Goal: Task Accomplishment & Management: Use online tool/utility

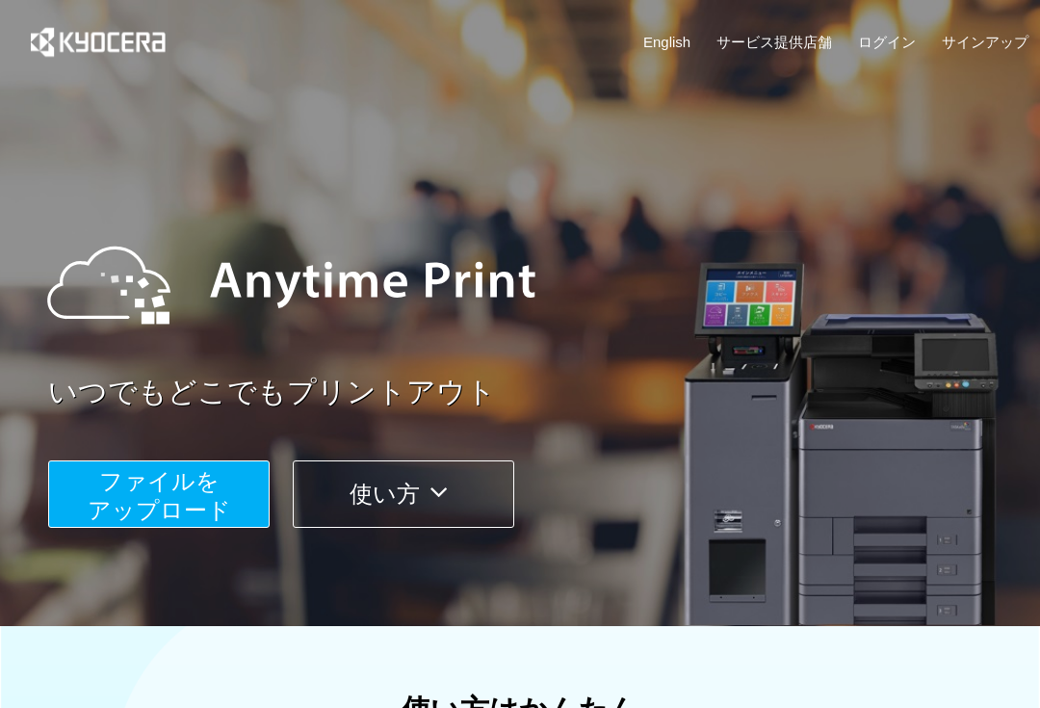
click at [122, 503] on span "ファイルを ​​アップロード" at bounding box center [159, 495] width 143 height 55
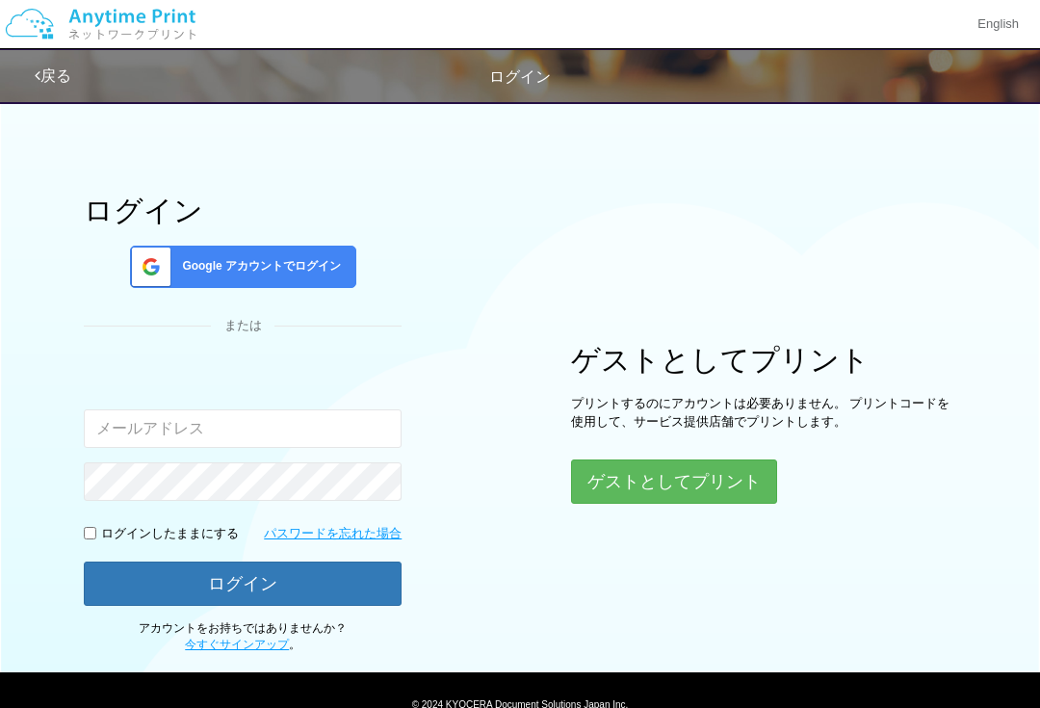
click at [642, 465] on button "ゲストとしてプリント" at bounding box center [674, 481] width 206 height 44
click at [653, 469] on button "ゲストとしてプリント" at bounding box center [674, 481] width 206 height 44
click at [623, 462] on button "ゲストとしてプリント" at bounding box center [674, 481] width 206 height 44
click at [737, 493] on button "ゲストとしてプリント" at bounding box center [674, 481] width 206 height 44
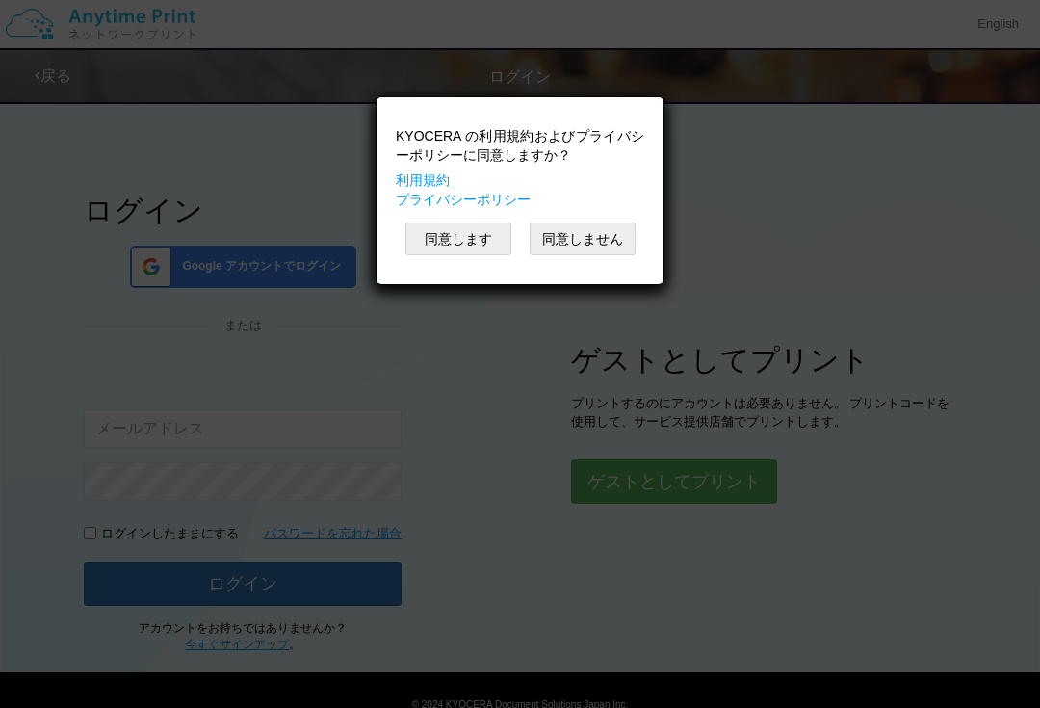
click at [432, 253] on button "同意します" at bounding box center [458, 238] width 106 height 33
click at [480, 225] on button "同意します" at bounding box center [458, 238] width 106 height 33
click at [479, 240] on button "同意します" at bounding box center [458, 238] width 106 height 33
click at [470, 208] on button "同意します" at bounding box center [458, 191] width 106 height 33
click at [479, 239] on button "同意します" at bounding box center [458, 238] width 106 height 33
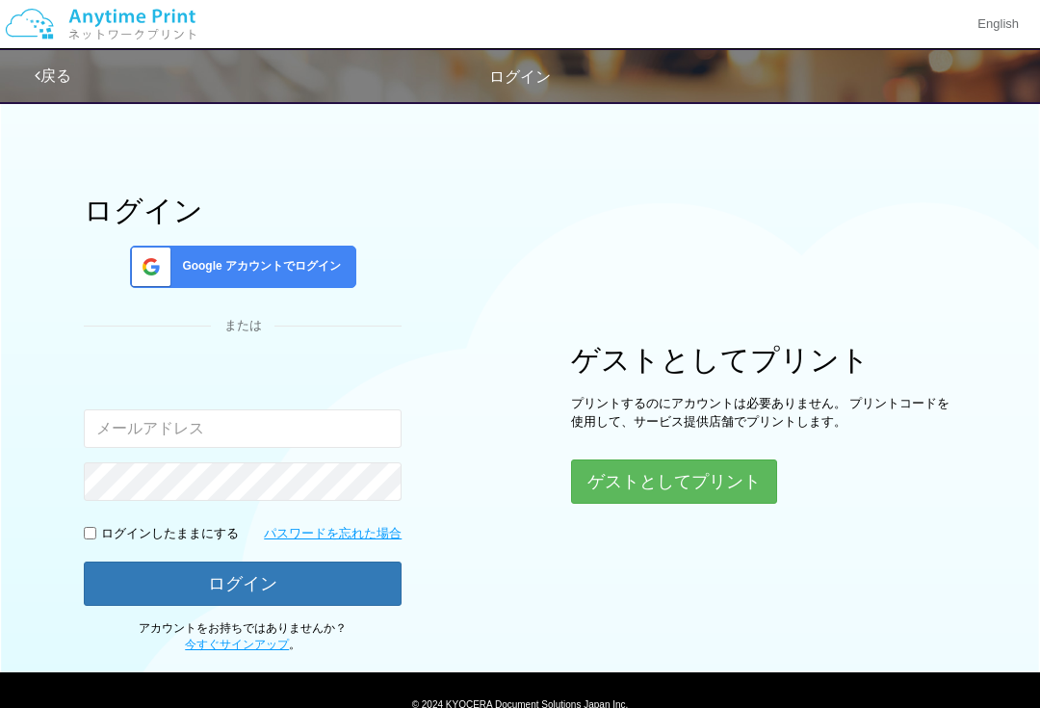
click at [476, 245] on div at bounding box center [520, 354] width 1040 height 708
click at [757, 478] on button "ゲストとしてプリント" at bounding box center [674, 481] width 206 height 44
click at [719, 499] on button "ゲストとしてプリント" at bounding box center [674, 481] width 206 height 44
click at [720, 474] on button "ゲストとしてプリント" at bounding box center [674, 481] width 206 height 44
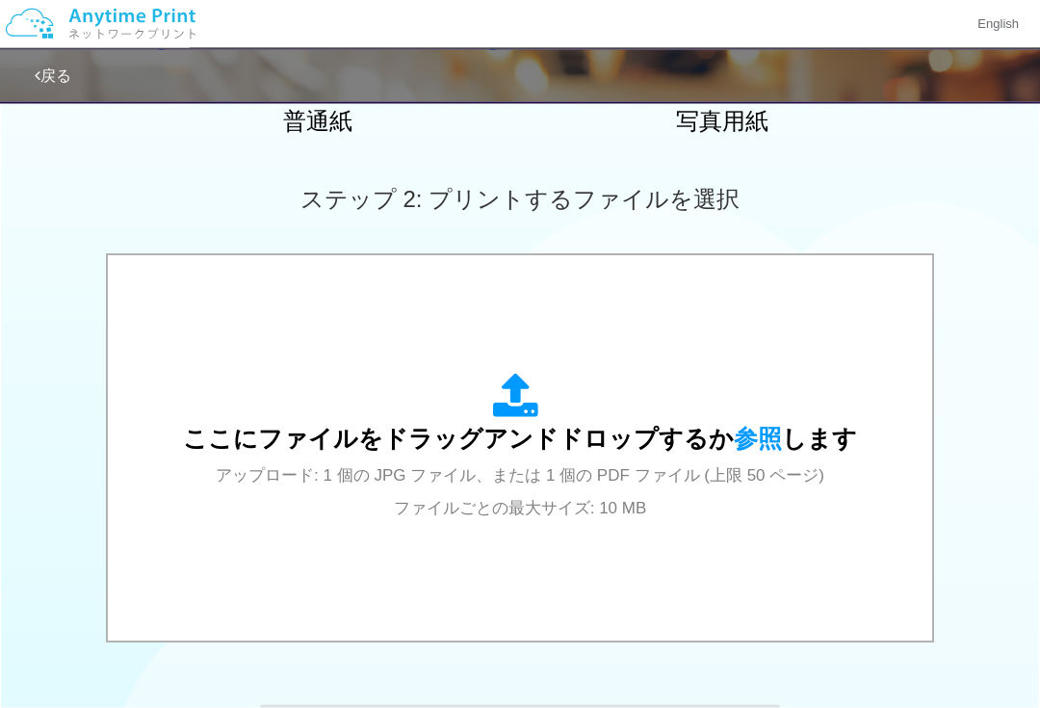
scroll to position [564, 0]
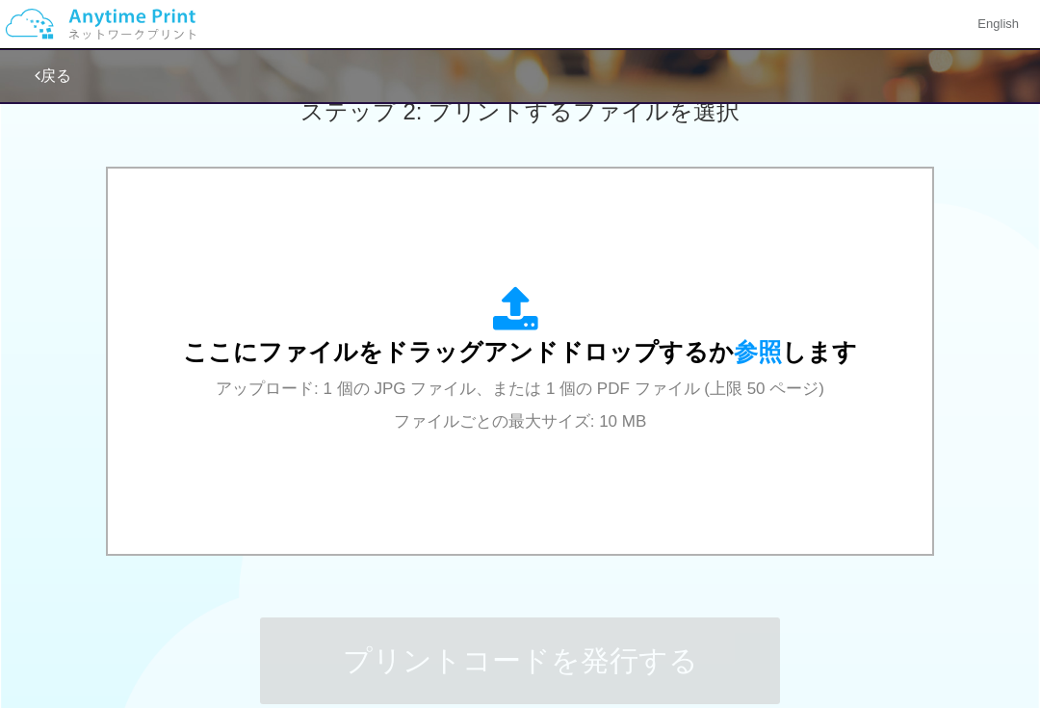
click at [758, 342] on span "参照" at bounding box center [758, 351] width 48 height 27
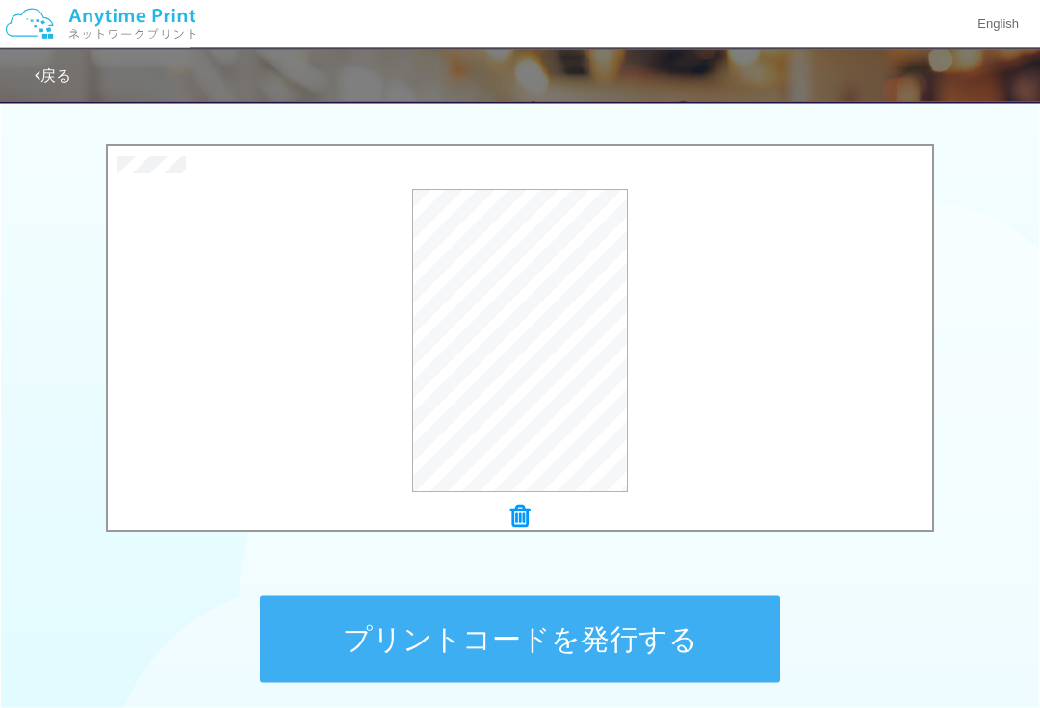
scroll to position [586, 0]
click at [0, 0] on button "プレビュー" at bounding box center [0, 0] width 0 height 0
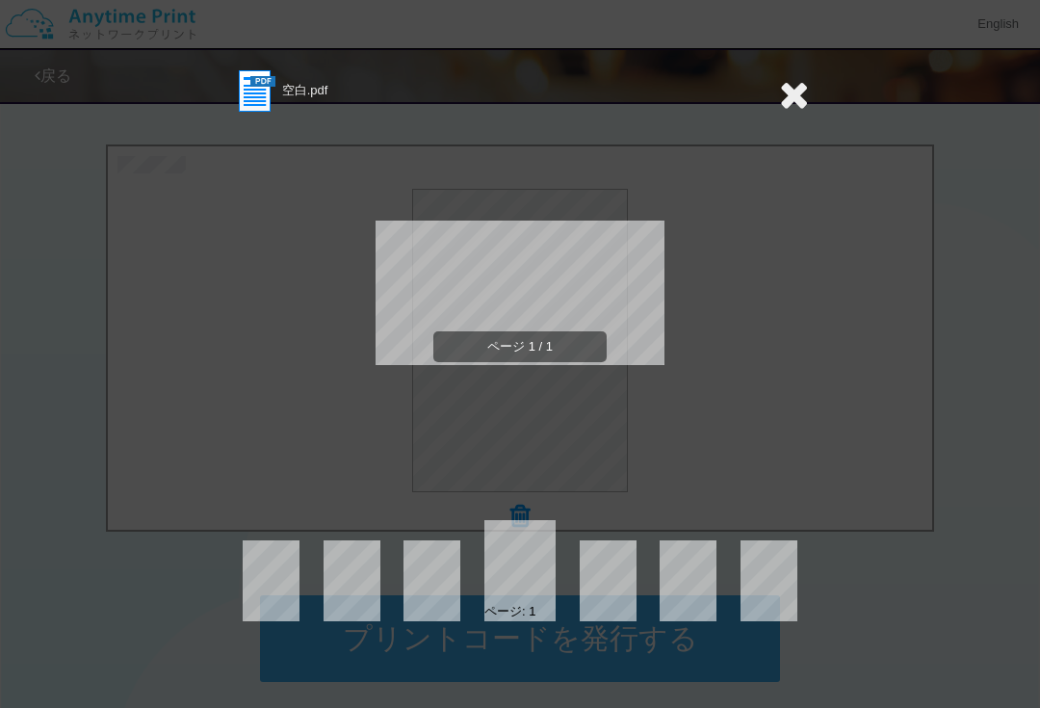
click at [514, 343] on span "ページ 1 / 1" at bounding box center [519, 347] width 173 height 32
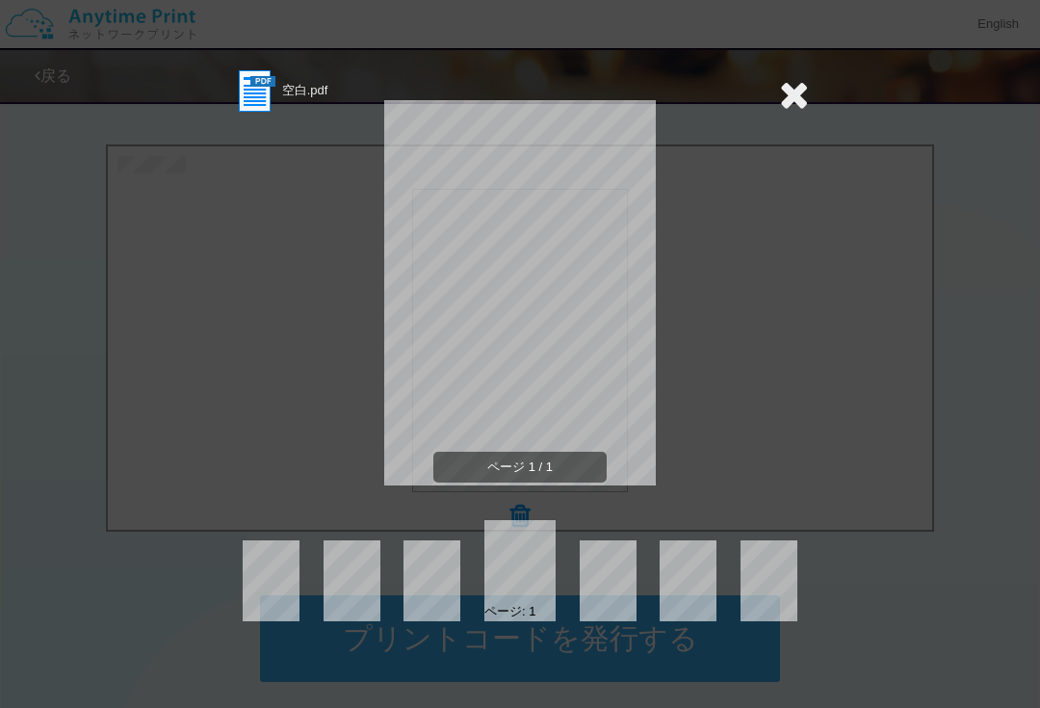
click at [795, 99] on icon at bounding box center [794, 94] width 30 height 39
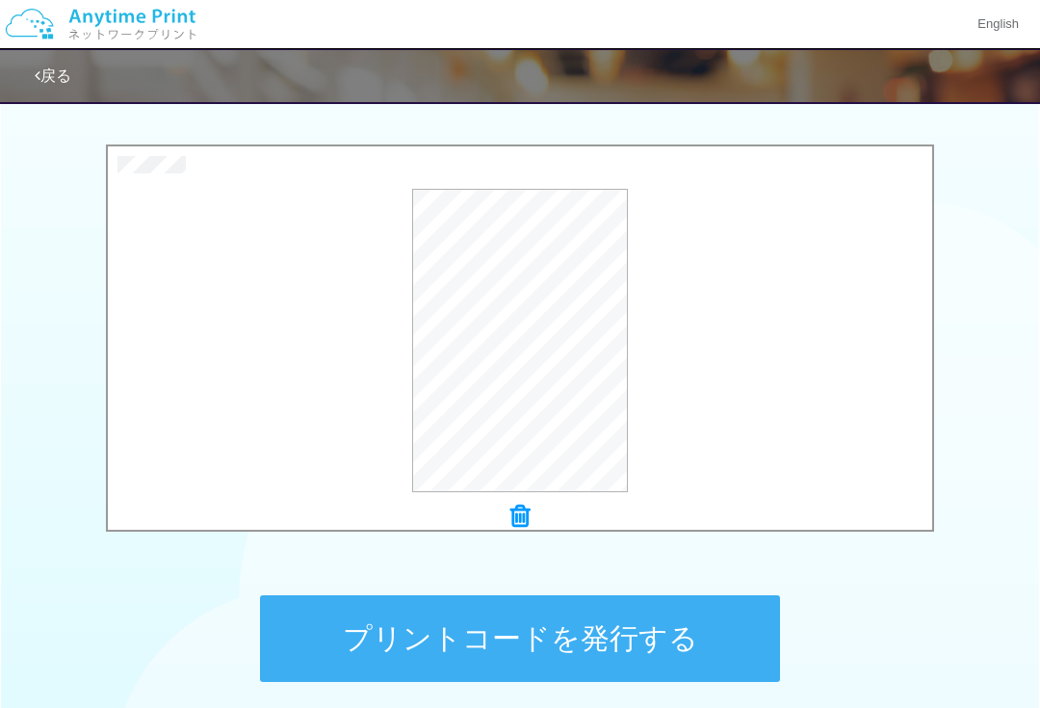
click at [522, 524] on icon at bounding box center [519, 515] width 19 height 25
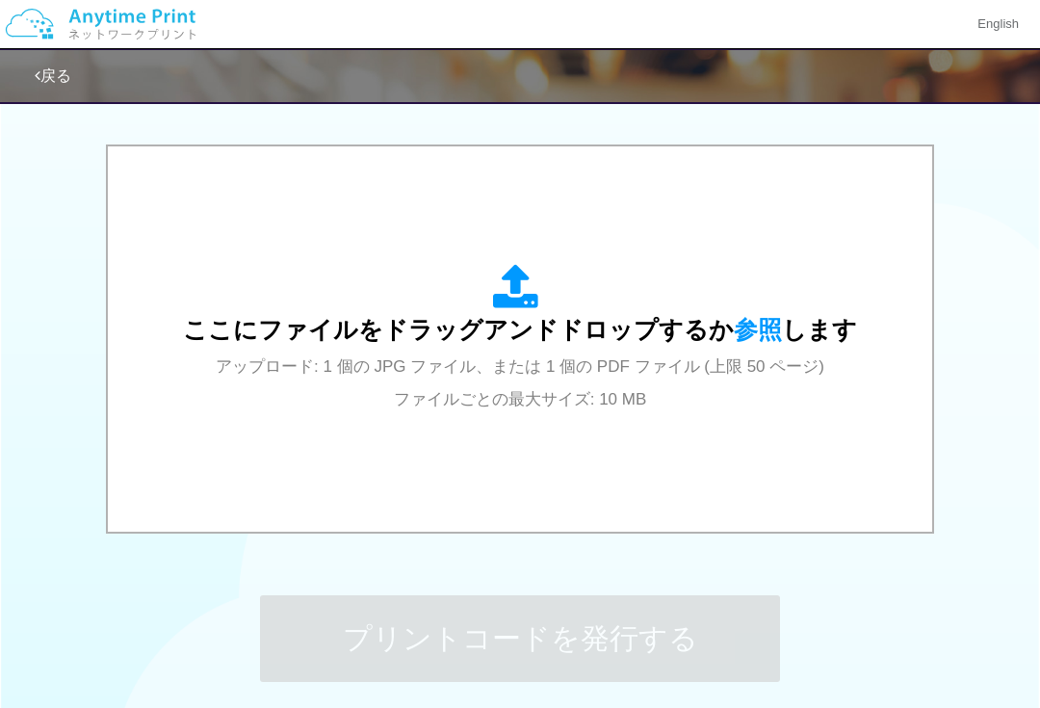
click at [737, 318] on span "参照" at bounding box center [758, 329] width 48 height 27
click at [742, 335] on span "参照" at bounding box center [758, 329] width 48 height 27
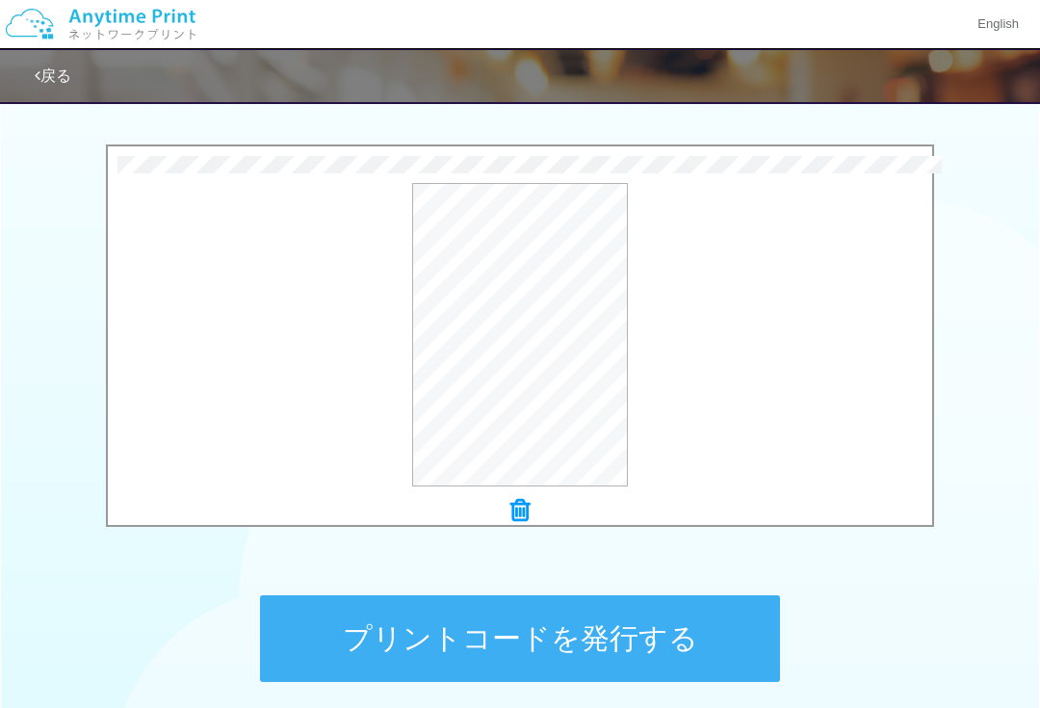
click at [0, 0] on button "プレビュー" at bounding box center [0, 0] width 0 height 0
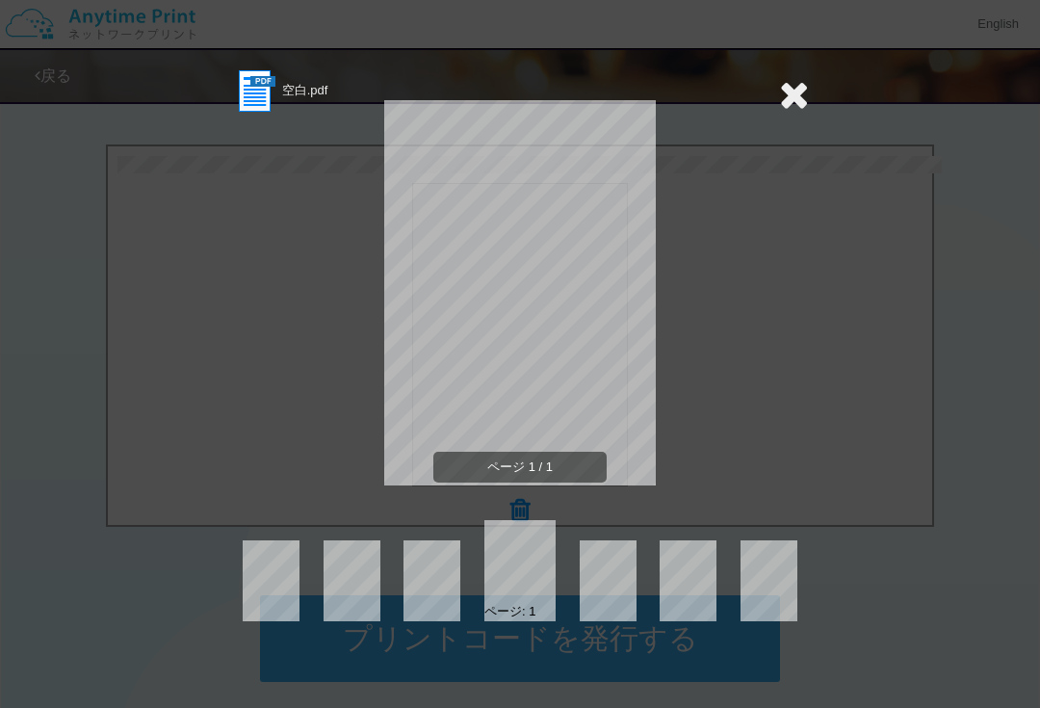
click at [454, 503] on div "空白.pdf ページ 1 / 1 ページ: 1" at bounding box center [520, 344] width 578 height 554
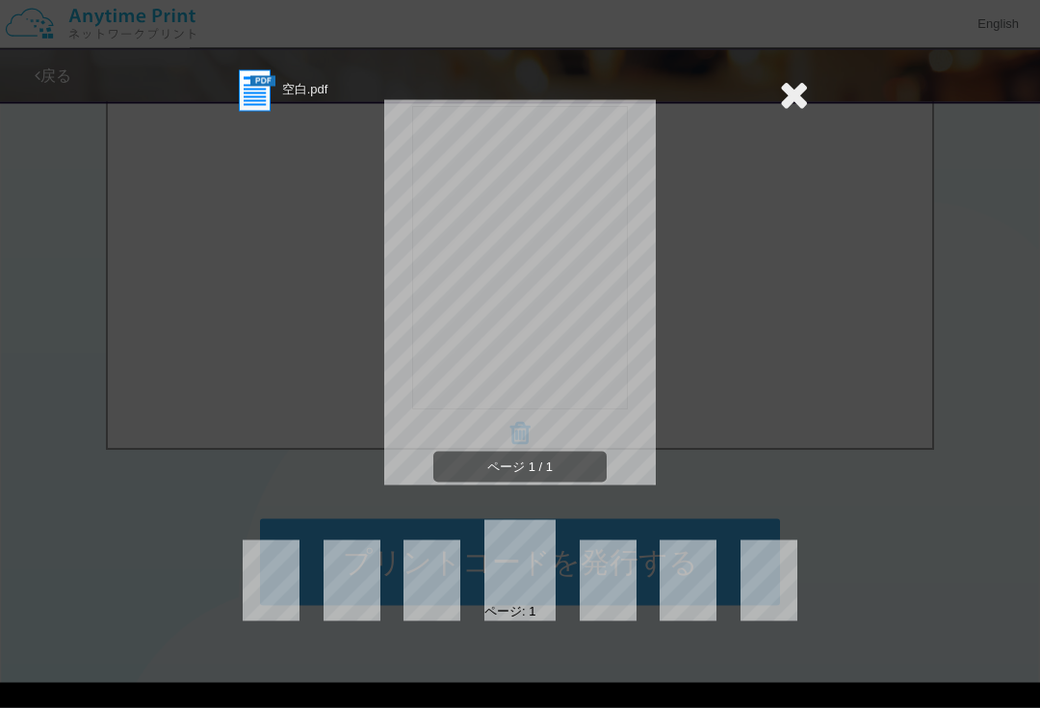
click at [783, 109] on icon at bounding box center [794, 94] width 30 height 39
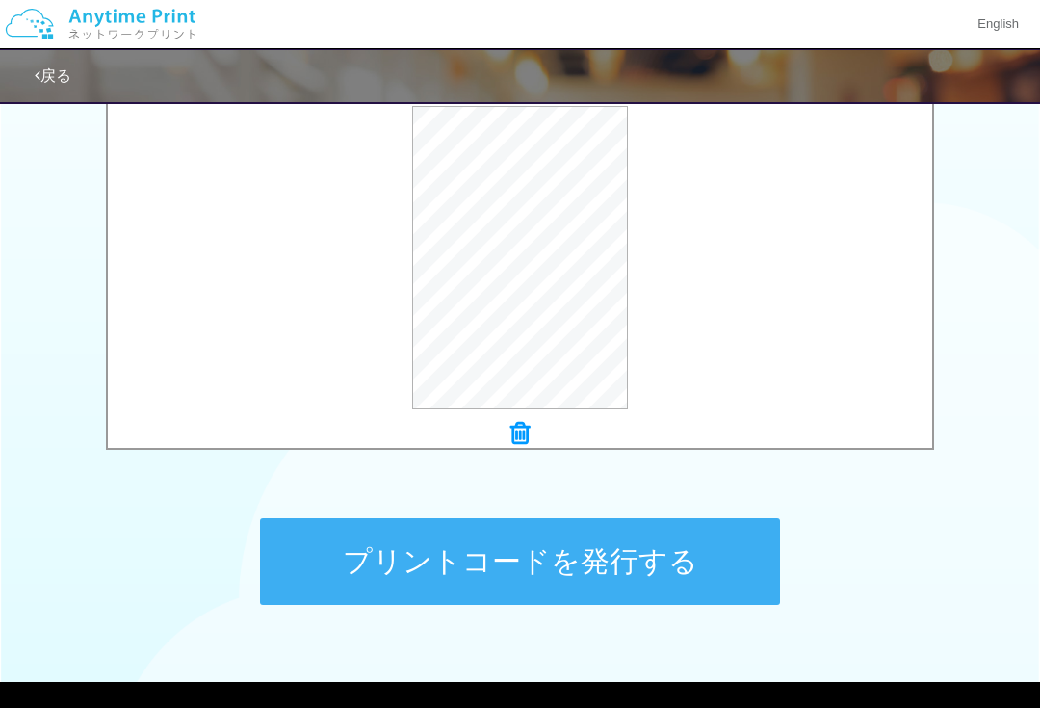
click at [505, 435] on div at bounding box center [520, 434] width 824 height 27
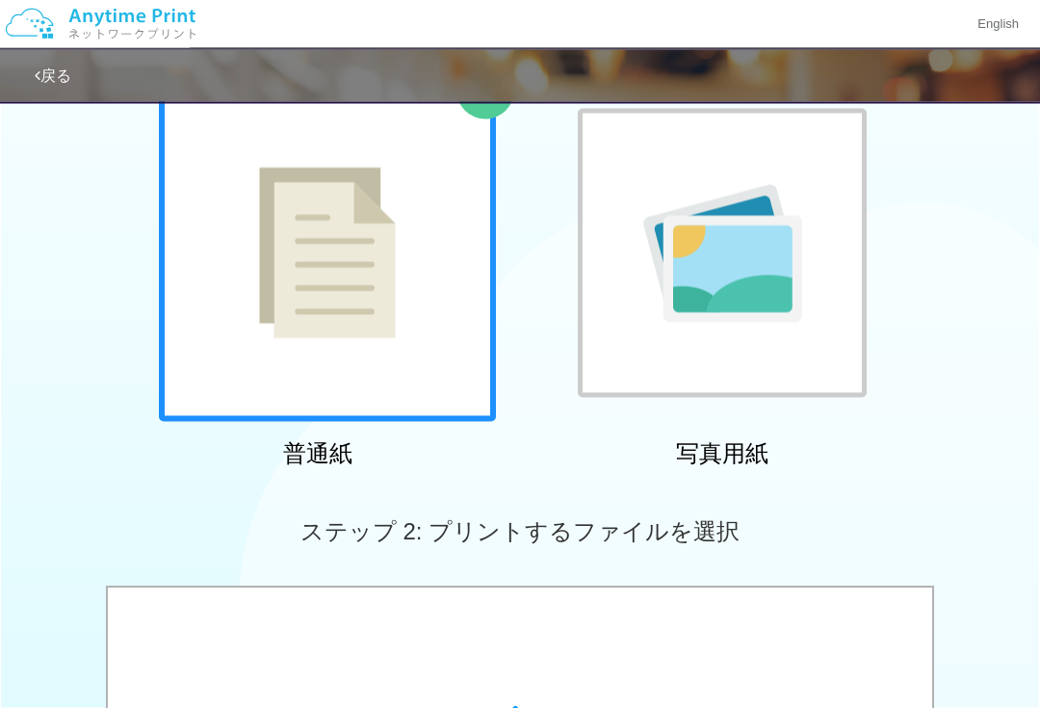
scroll to position [0, 0]
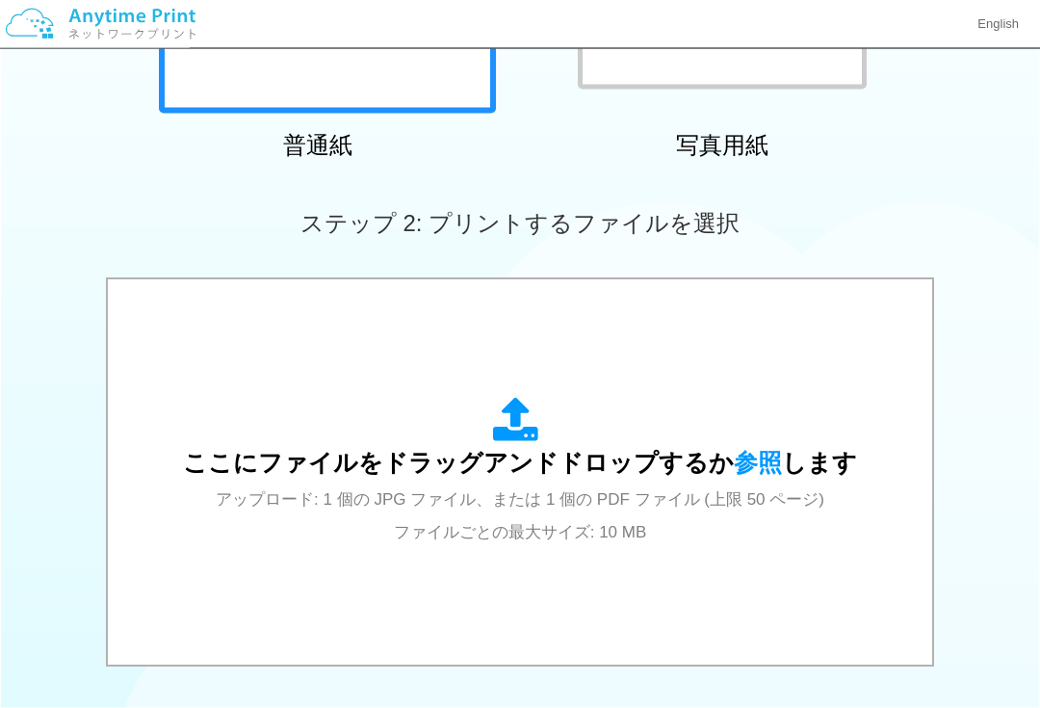
scroll to position [363, 0]
click at [491, 434] on div "ここにファイルをドラッグアンドドロップするか 参照 します アップロード: 1 個の JPG ファイル、または 1 個の PDF ファイル (上限 50 ペー…" at bounding box center [520, 472] width 674 height 150
click at [461, 428] on div "ここにファイルをドラッグアンドドロップするか 参照 します アップロード: 1 個の JPG ファイル、または 1 個の PDF ファイル (上限 50 ペー…" at bounding box center [520, 472] width 674 height 150
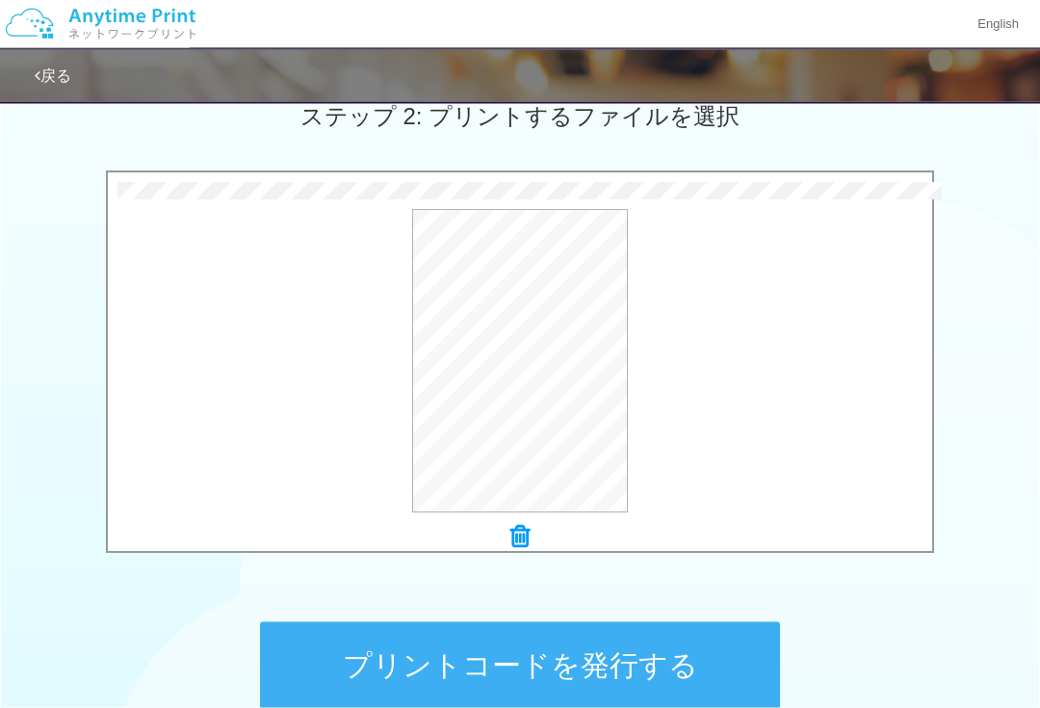
scroll to position [557, 0]
click at [516, 542] on icon at bounding box center [519, 536] width 19 height 25
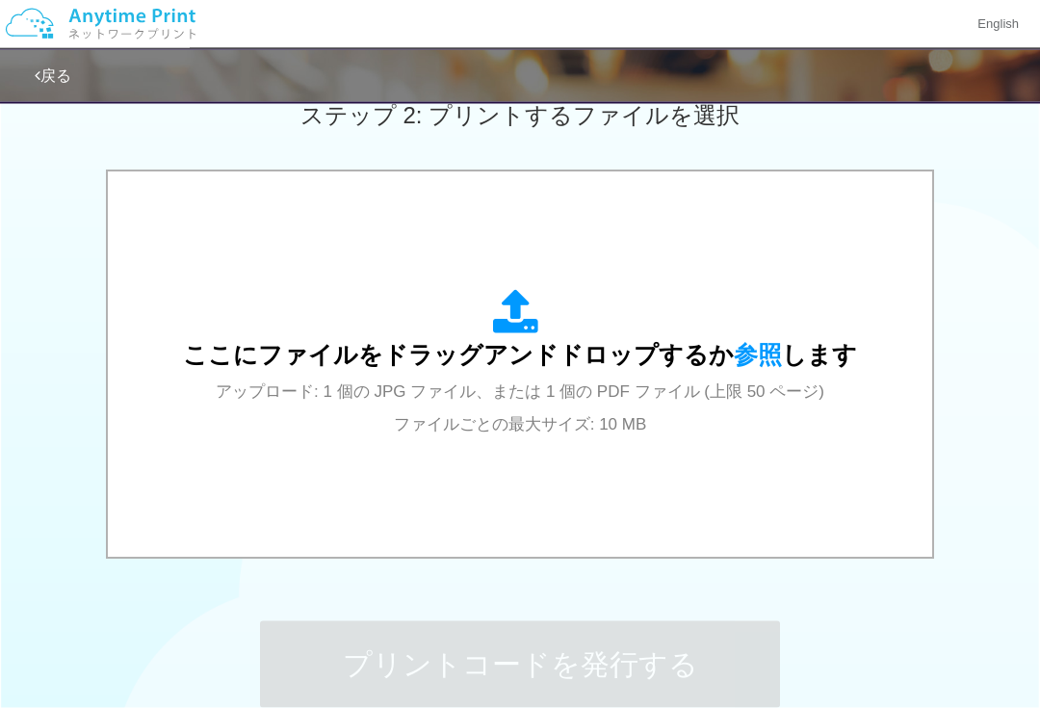
scroll to position [561, 0]
click at [778, 355] on span "ここにファイルをドラッグアンドドロップするか 参照 します" at bounding box center [520, 354] width 674 height 27
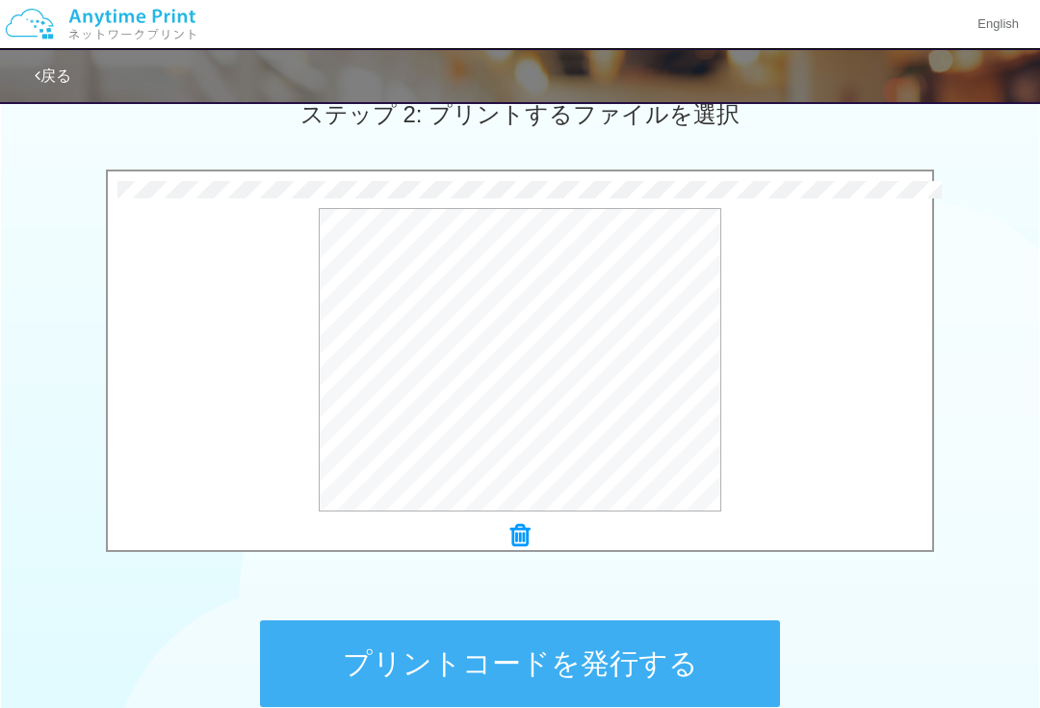
click at [510, 530] on icon at bounding box center [519, 535] width 19 height 25
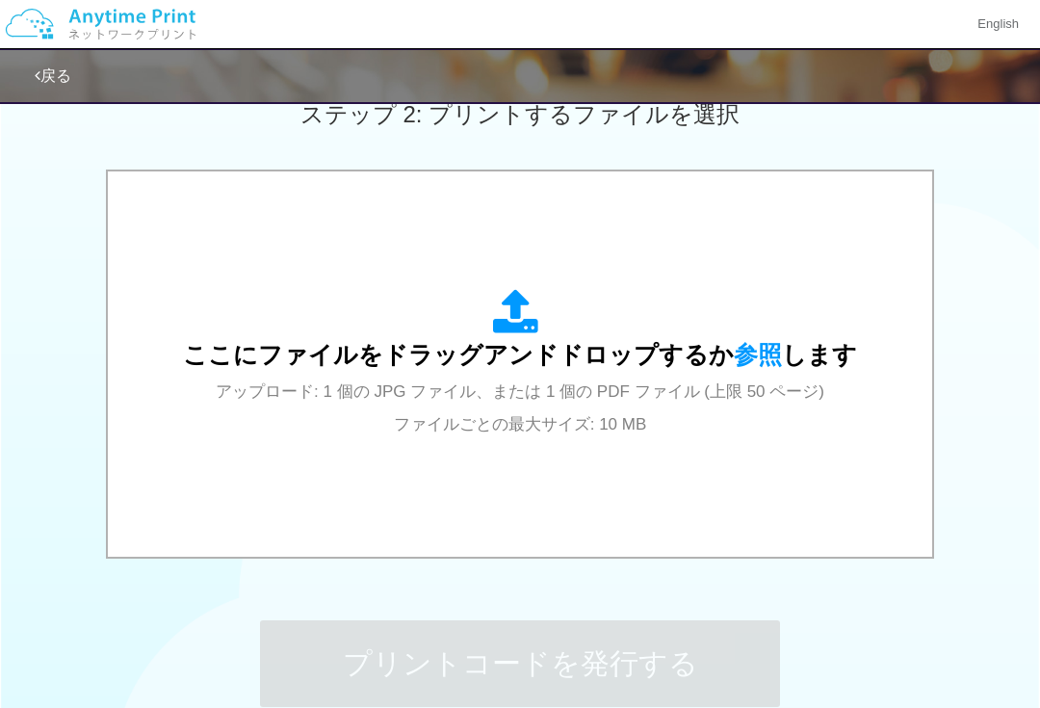
click at [743, 368] on div "ここにファイルをドラッグアンドドロップするか 参照 します アップロード: 1 個の JPG ファイル、または 1 個の PDF ファイル (上限 50 ペー…" at bounding box center [520, 364] width 674 height 150
click at [743, 365] on span "参照" at bounding box center [758, 354] width 48 height 27
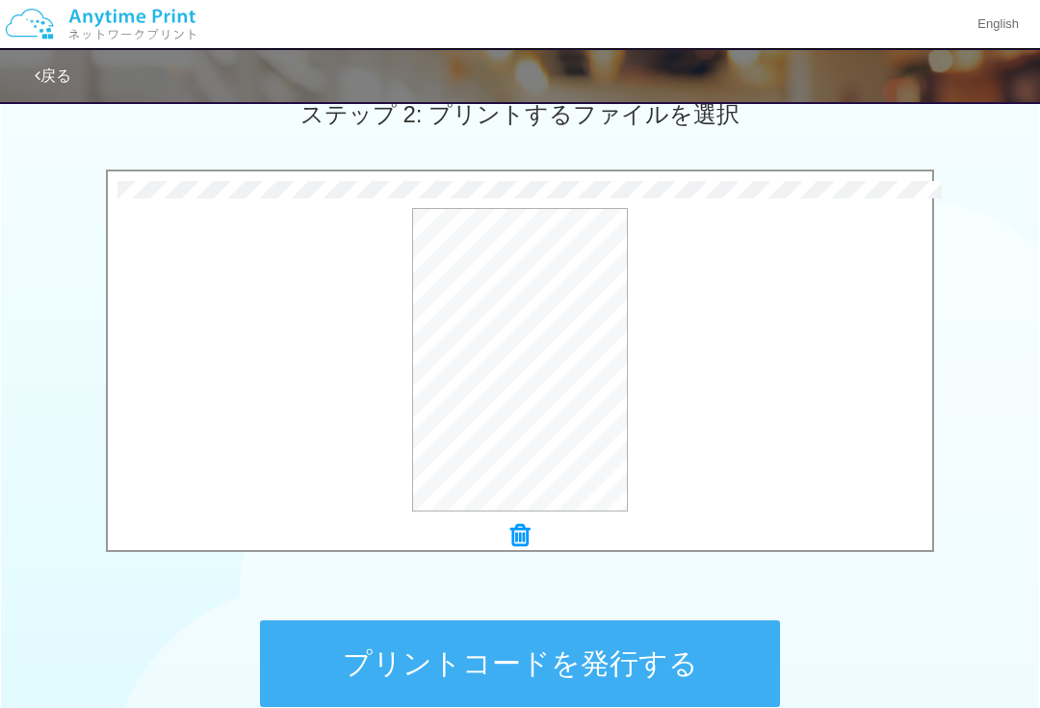
click at [526, 536] on icon at bounding box center [519, 535] width 19 height 25
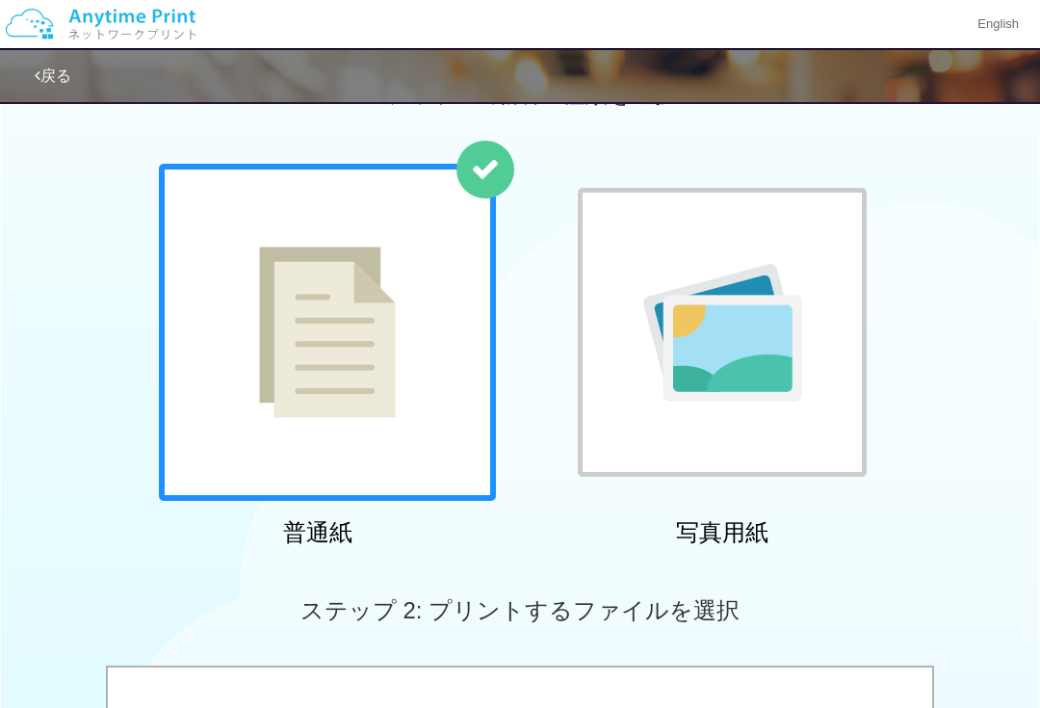
scroll to position [0, 0]
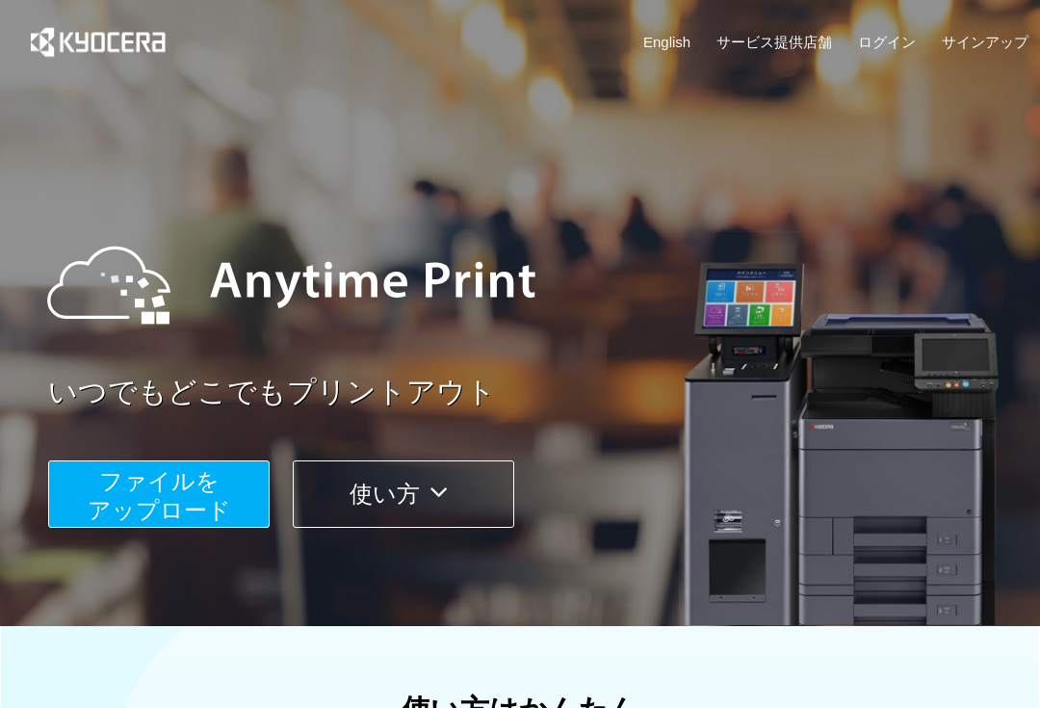
click at [176, 511] on span "ファイルを ​​アップロード" at bounding box center [159, 495] width 143 height 55
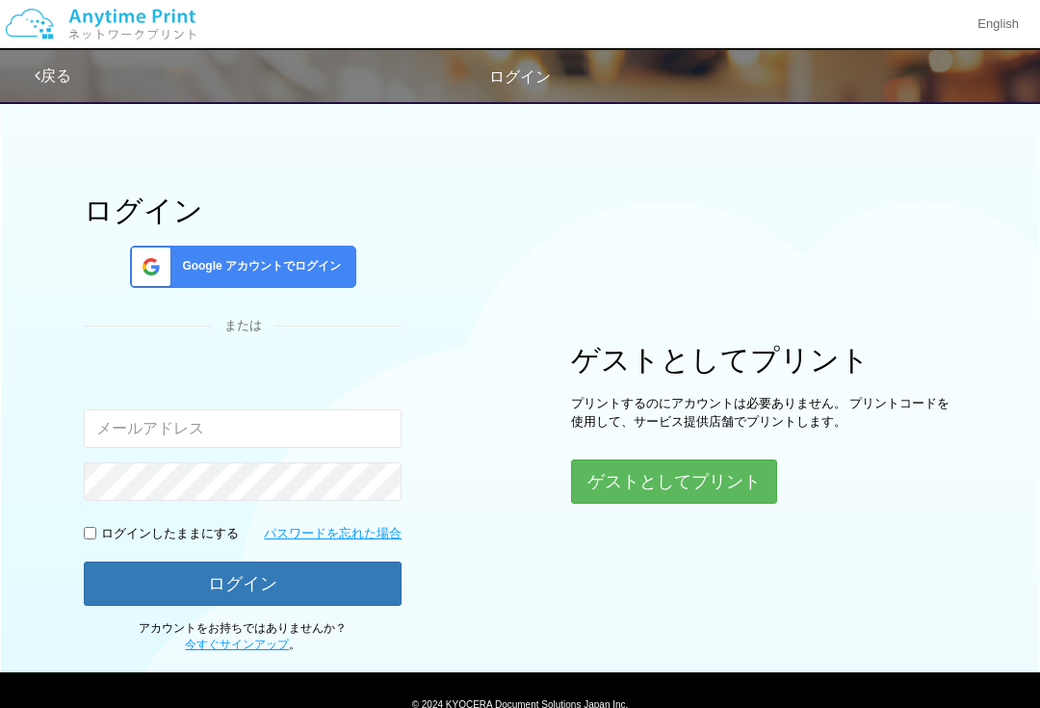
click at [664, 471] on button "ゲストとしてプリント" at bounding box center [674, 481] width 206 height 44
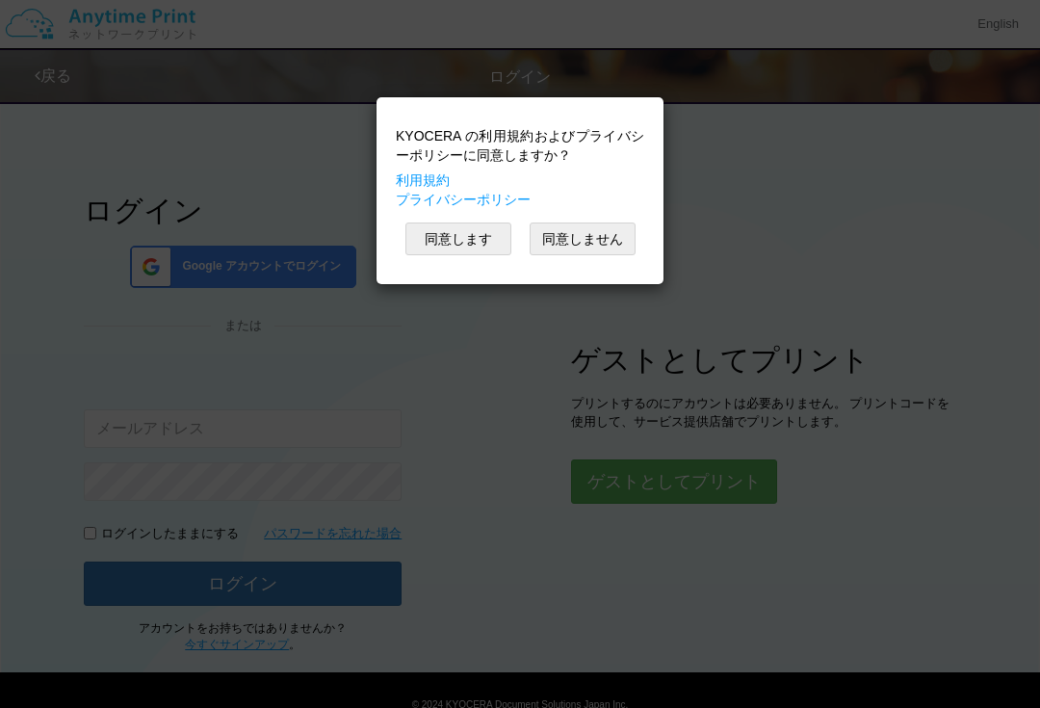
click at [469, 242] on button "同意します" at bounding box center [458, 238] width 106 height 33
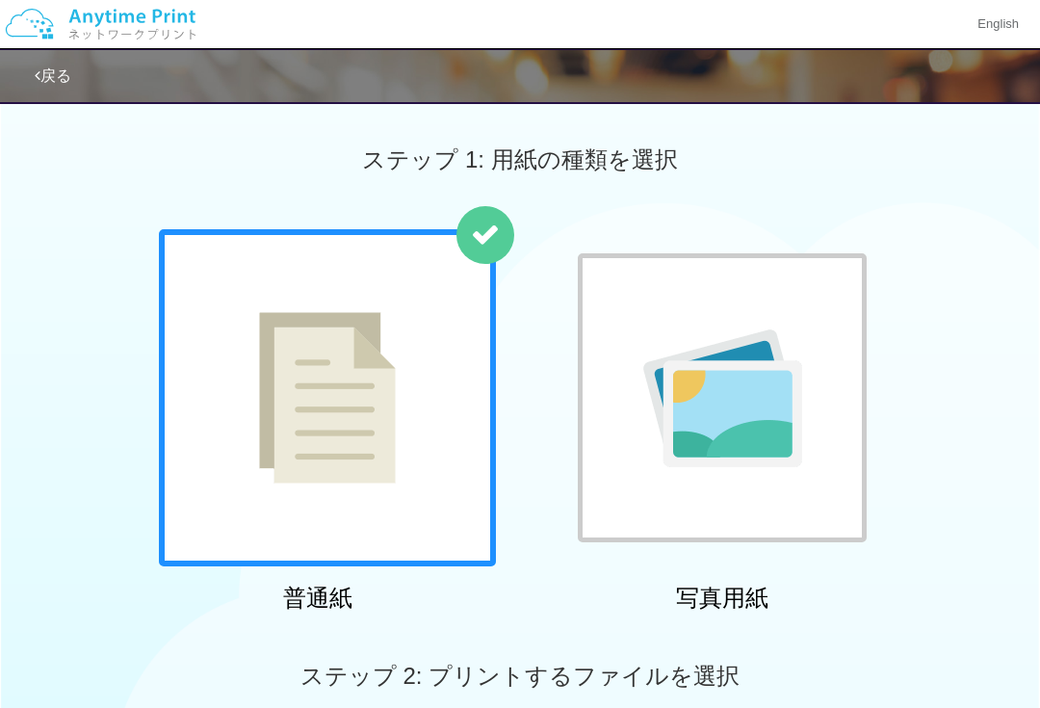
click at [333, 517] on div at bounding box center [327, 397] width 337 height 337
click at [697, 464] on img at bounding box center [722, 398] width 159 height 138
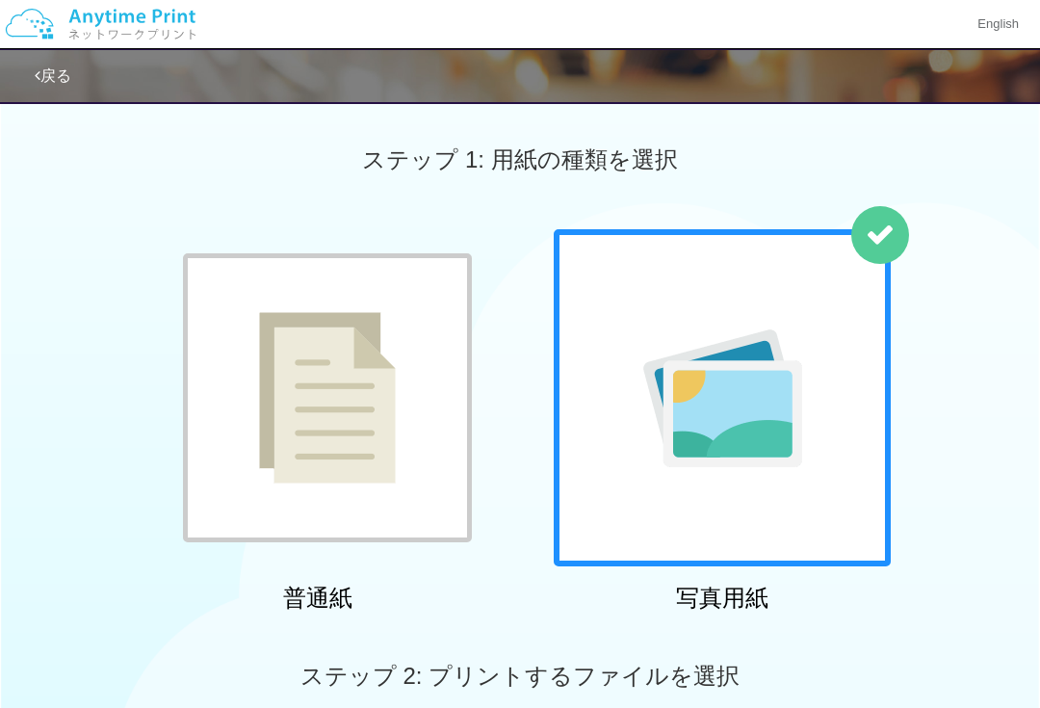
click at [386, 495] on div at bounding box center [327, 397] width 289 height 289
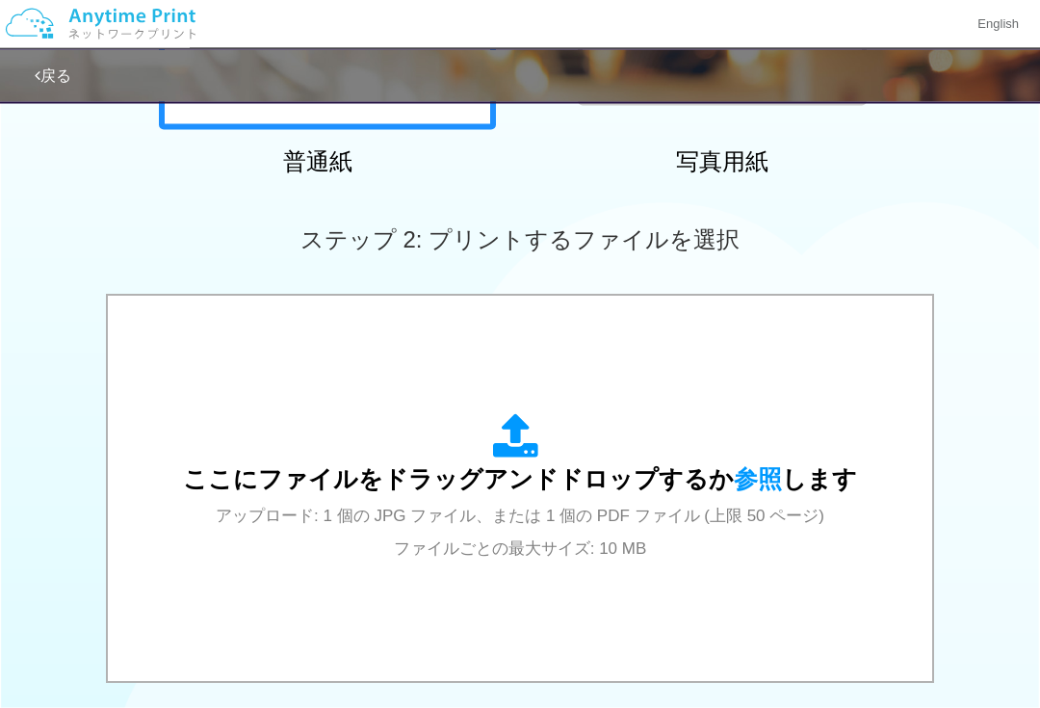
scroll to position [437, 0]
click at [745, 469] on span "参照" at bounding box center [758, 478] width 48 height 27
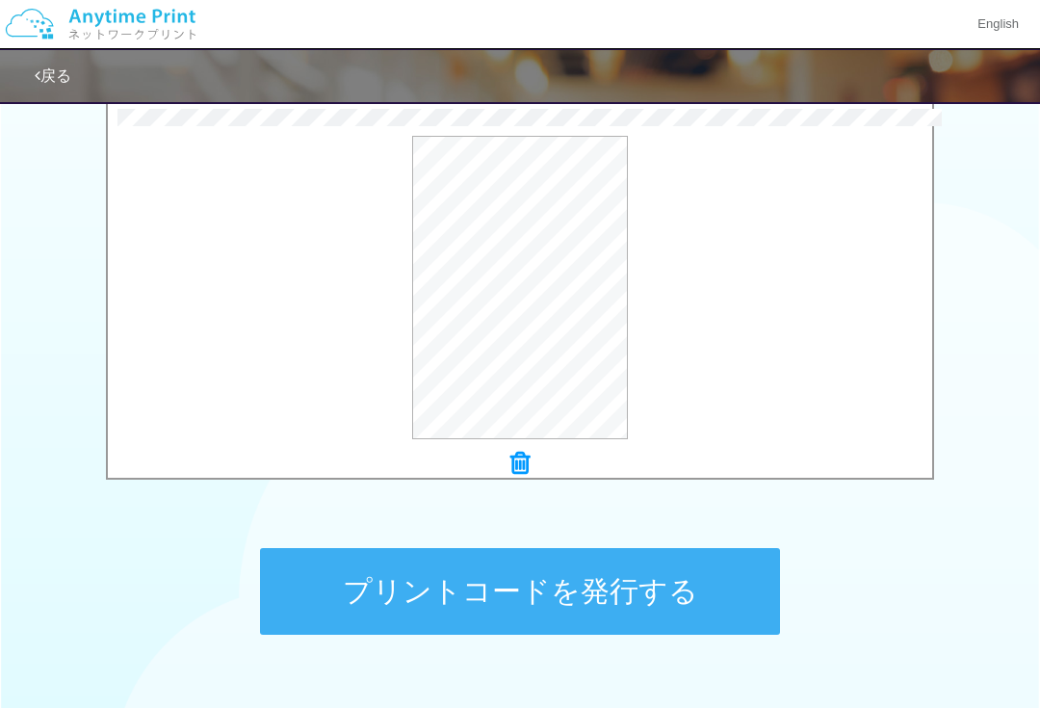
scroll to position [637, 0]
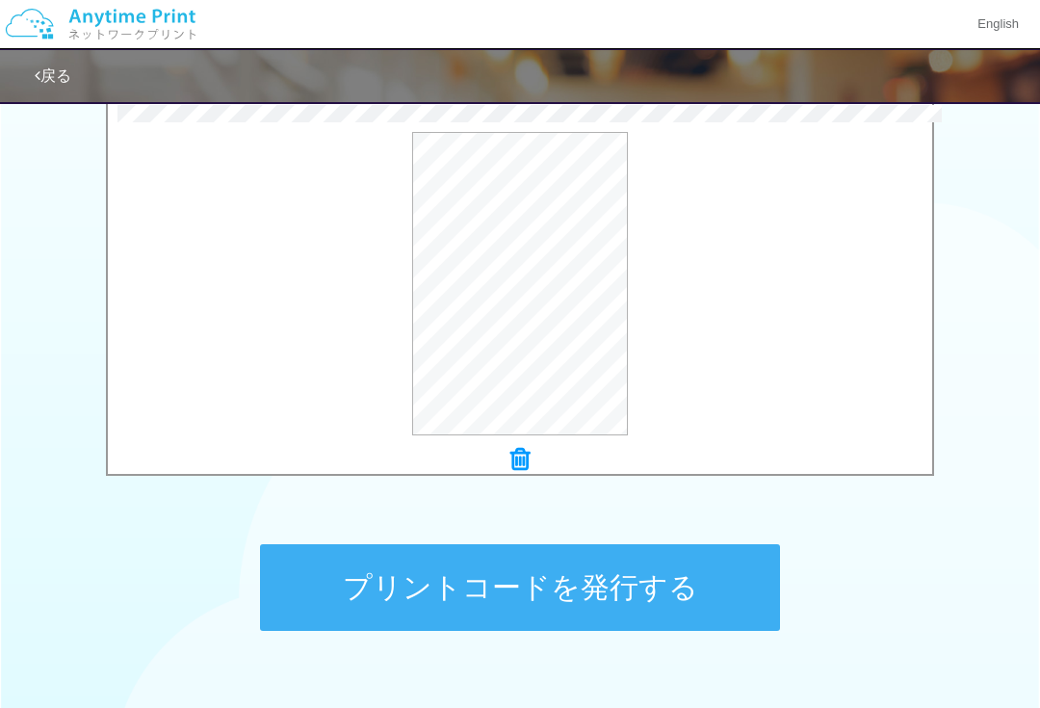
click at [0, 0] on button "プレビュー" at bounding box center [0, 0] width 0 height 0
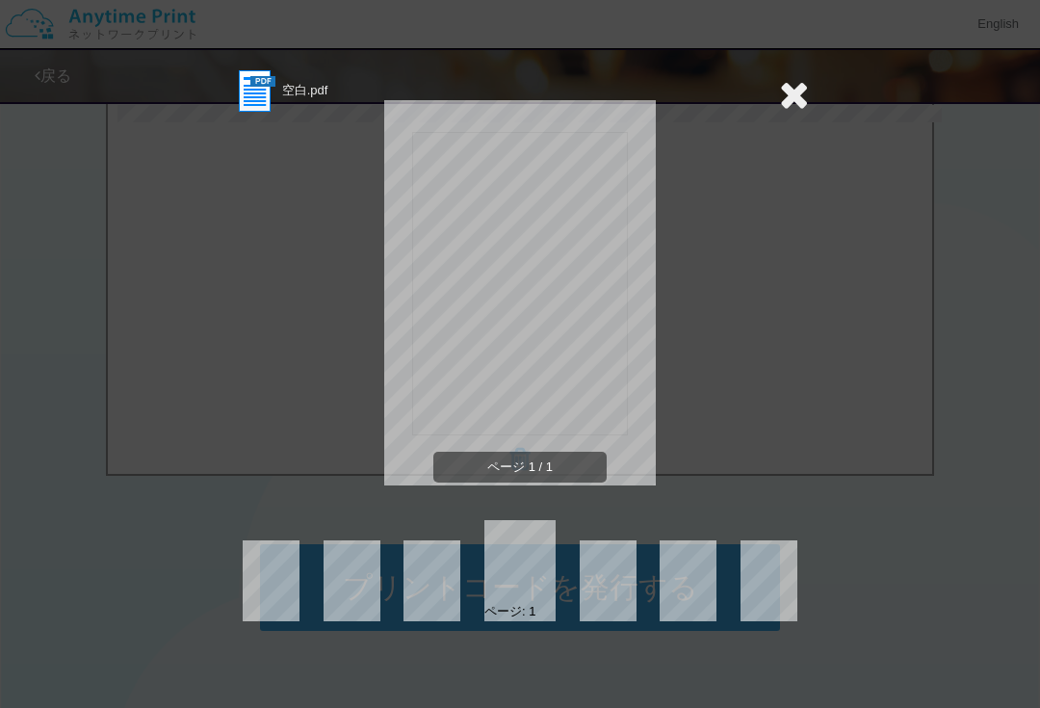
click at [303, 73] on div "空白.pdf" at bounding box center [279, 90] width 96 height 47
click at [277, 81] on img at bounding box center [254, 90] width 47 height 47
click at [485, 467] on span "ページ 1 / 1" at bounding box center [519, 468] width 173 height 32
click at [797, 100] on icon at bounding box center [794, 94] width 30 height 39
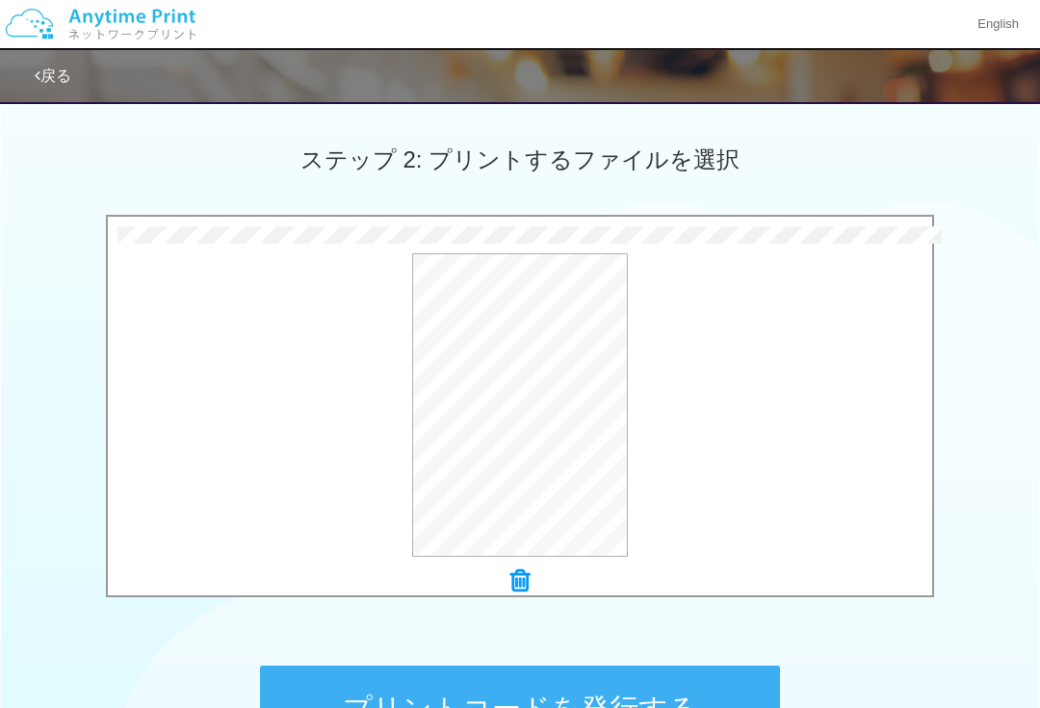
scroll to position [438, 0]
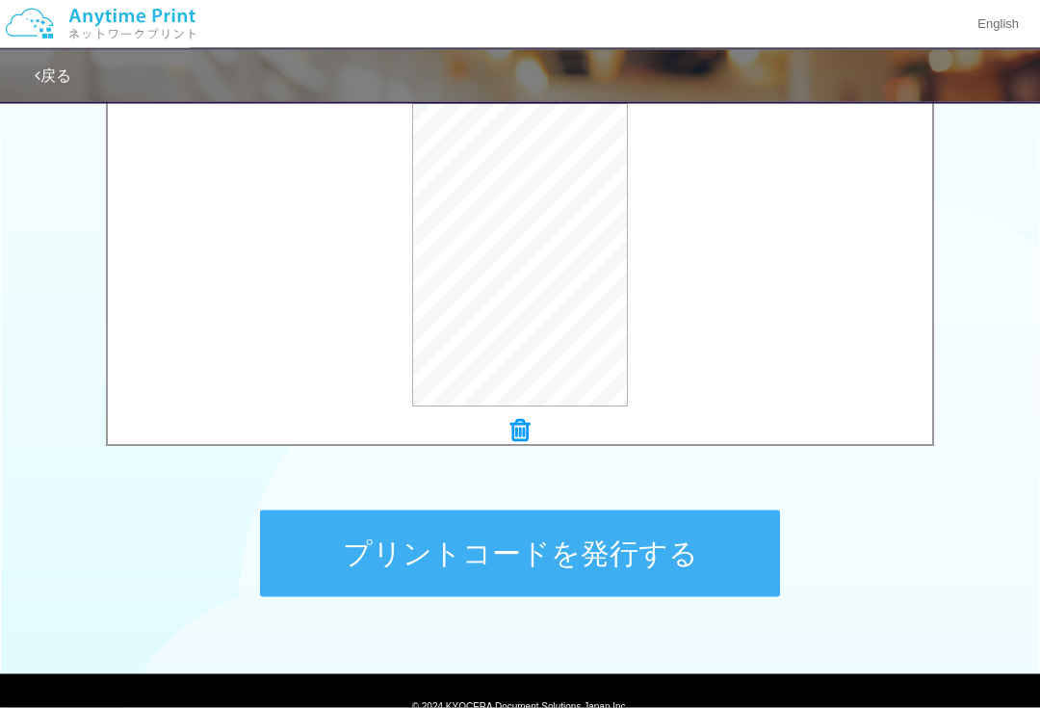
click at [535, 419] on div at bounding box center [520, 432] width 824 height 27
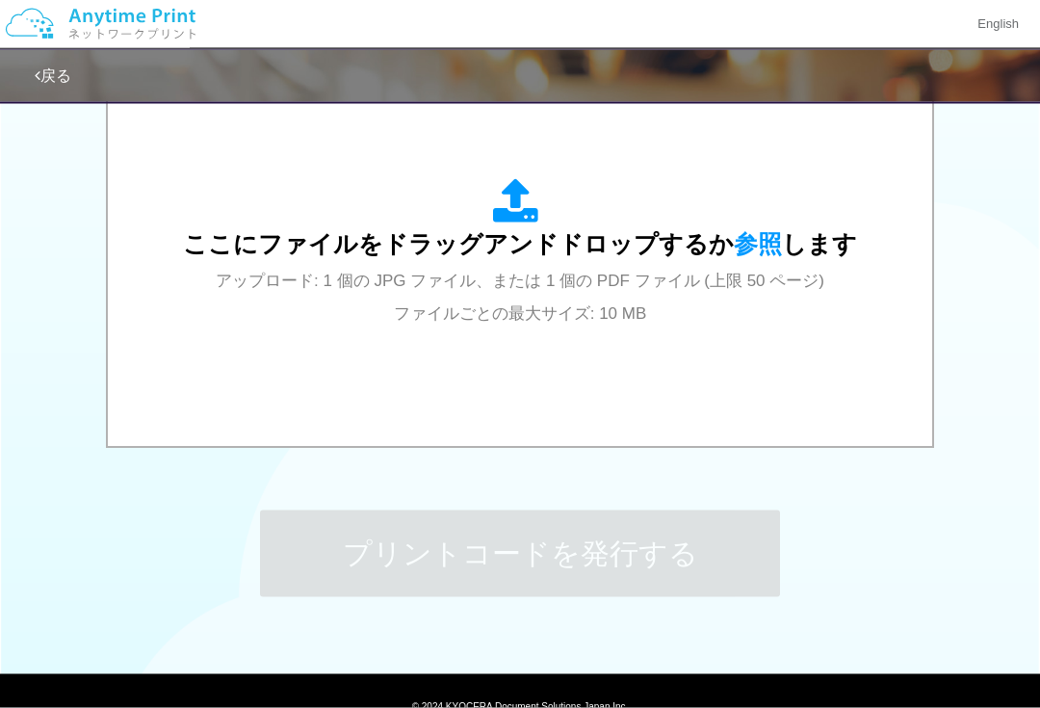
scroll to position [672, 0]
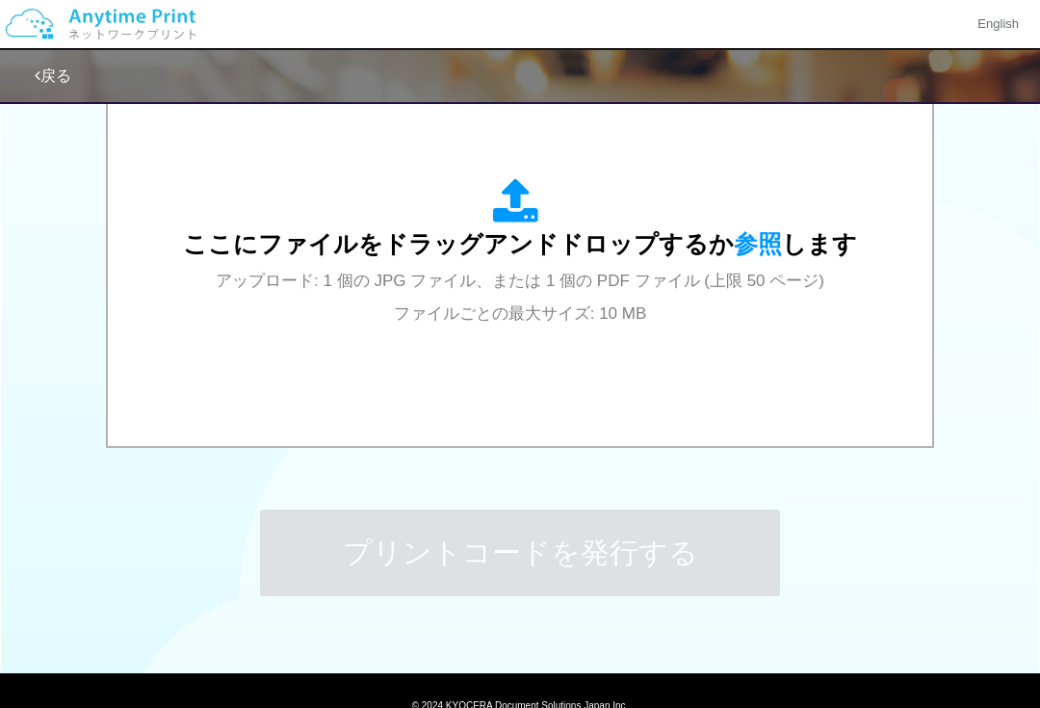
click at [710, 253] on span "ここにファイルをドラッグアンドドロップするか 参照 します" at bounding box center [520, 243] width 674 height 27
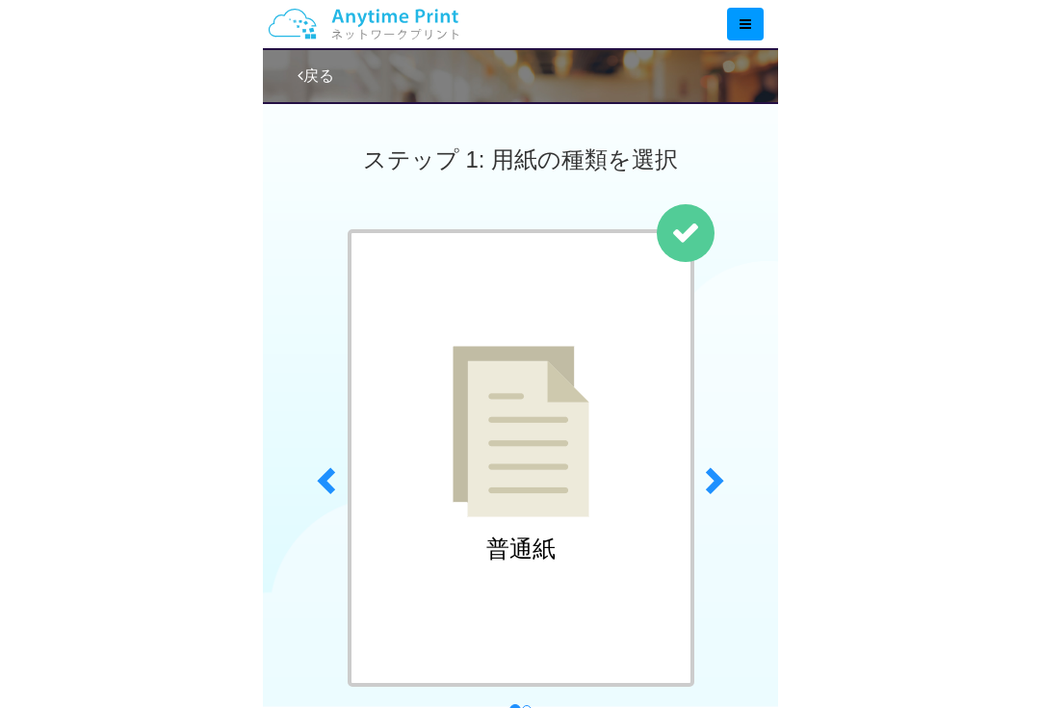
scroll to position [606, 0]
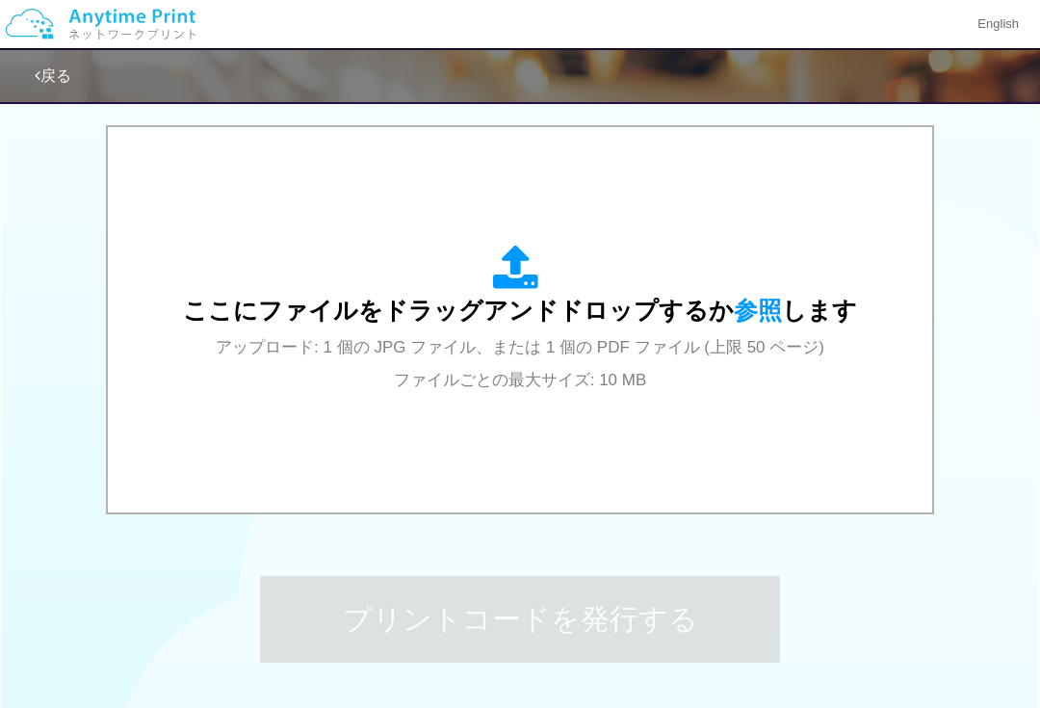
click at [779, 328] on div "ここにファイルをドラッグアンドドロップするか 参照 します アップロード: 1 個の JPG ファイル、または 1 個の PDF ファイル (上限 50 ペー…" at bounding box center [520, 320] width 674 height 150
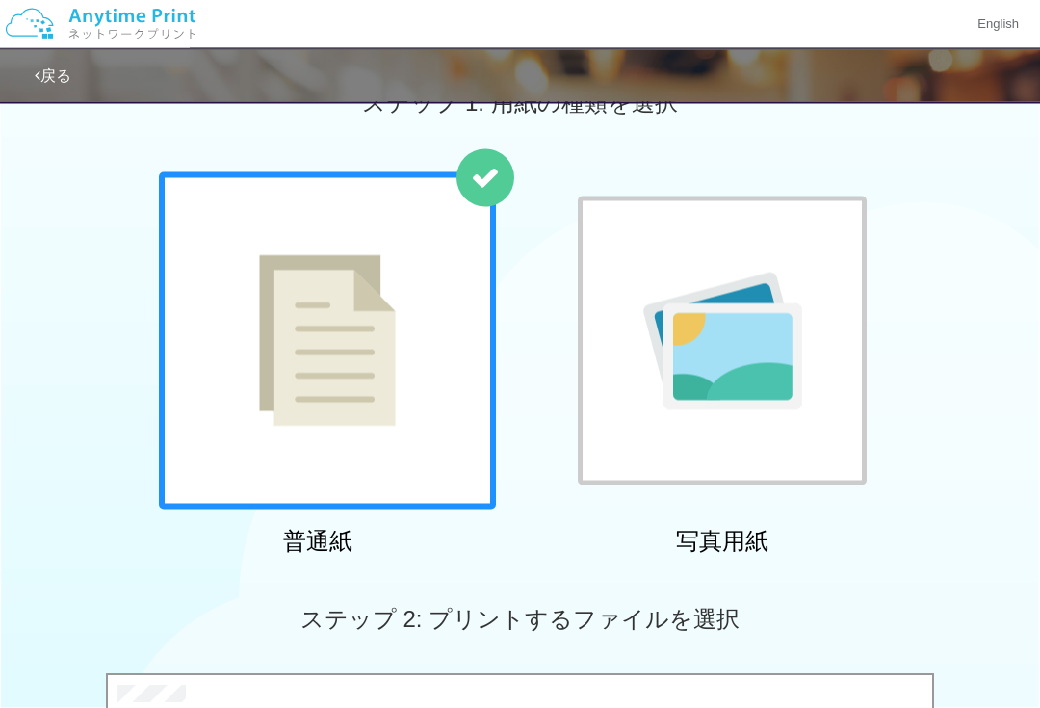
scroll to position [0, 0]
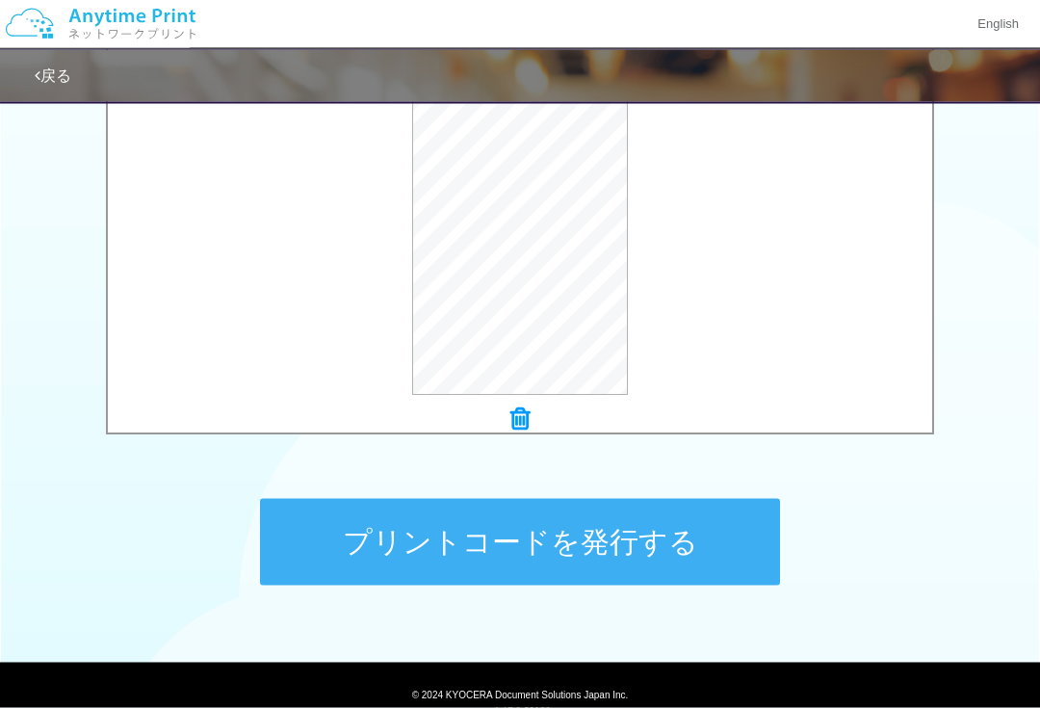
click at [682, 531] on button "プリントコードを発行する" at bounding box center [520, 542] width 520 height 87
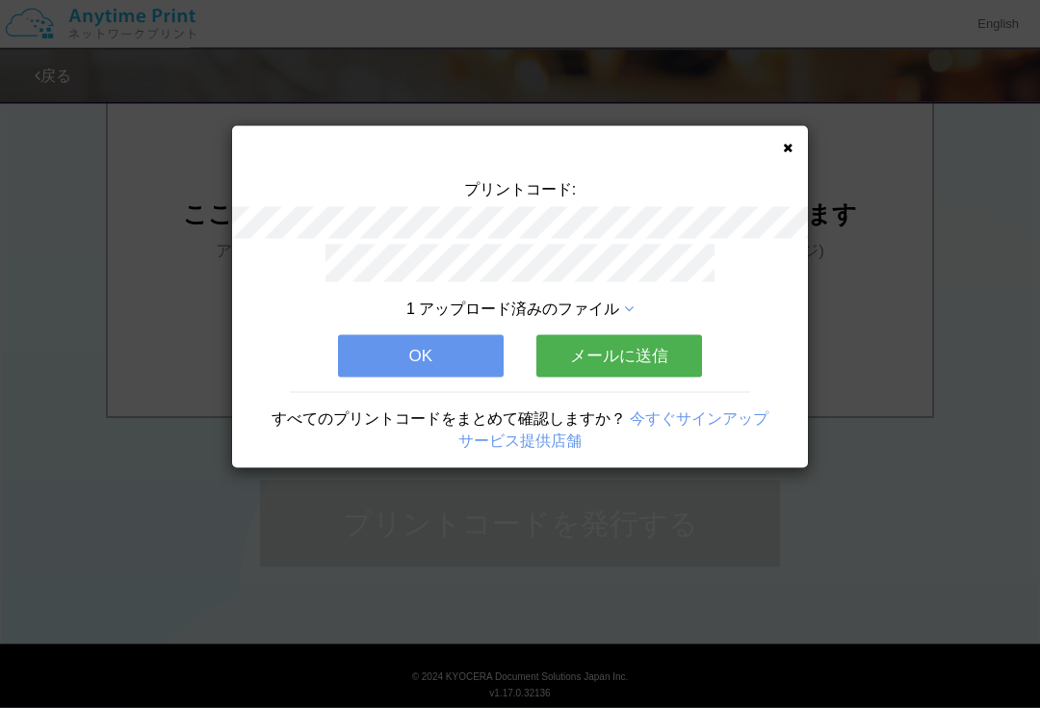
scroll to position [721, 0]
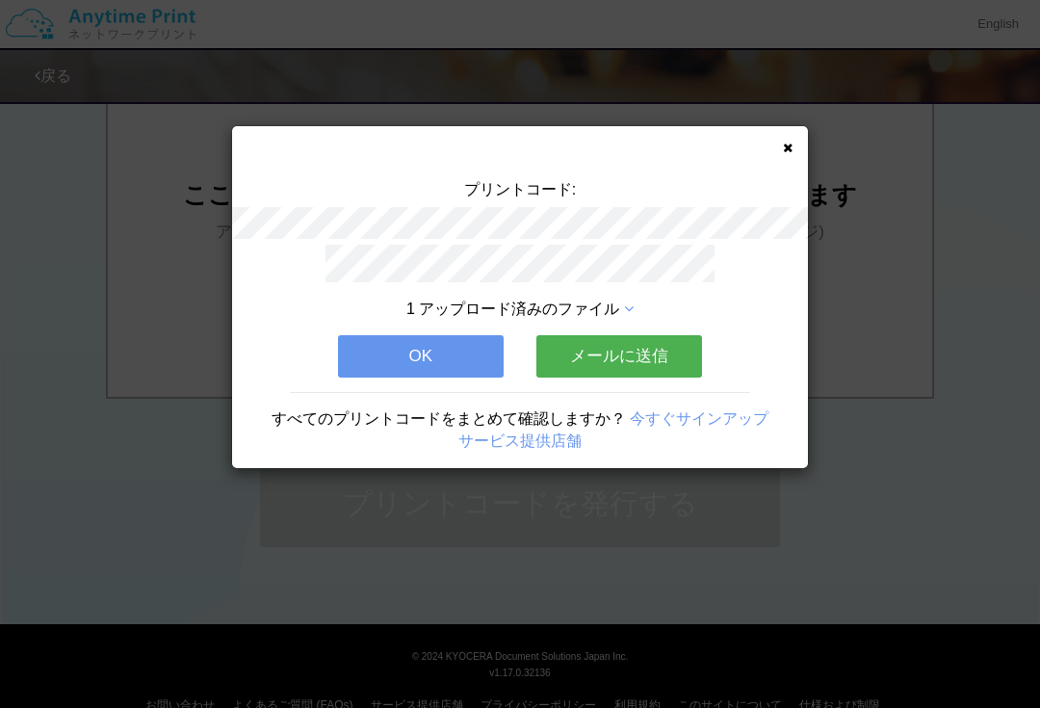
click at [422, 362] on button "OK" at bounding box center [421, 356] width 166 height 42
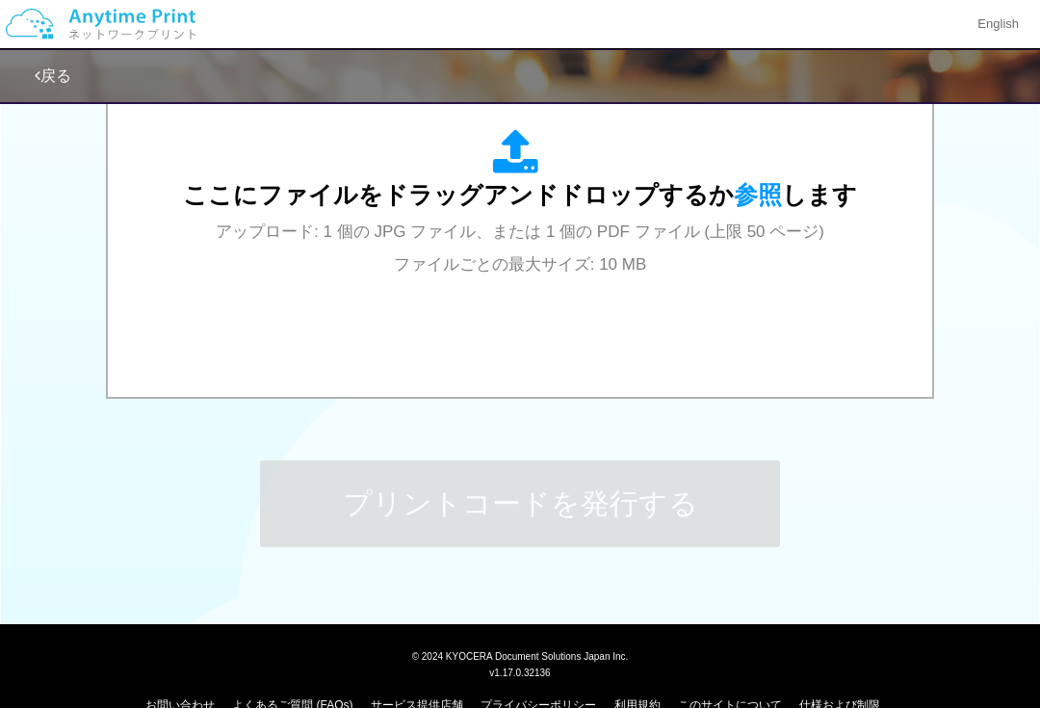
click at [734, 205] on span "参照" at bounding box center [758, 194] width 48 height 27
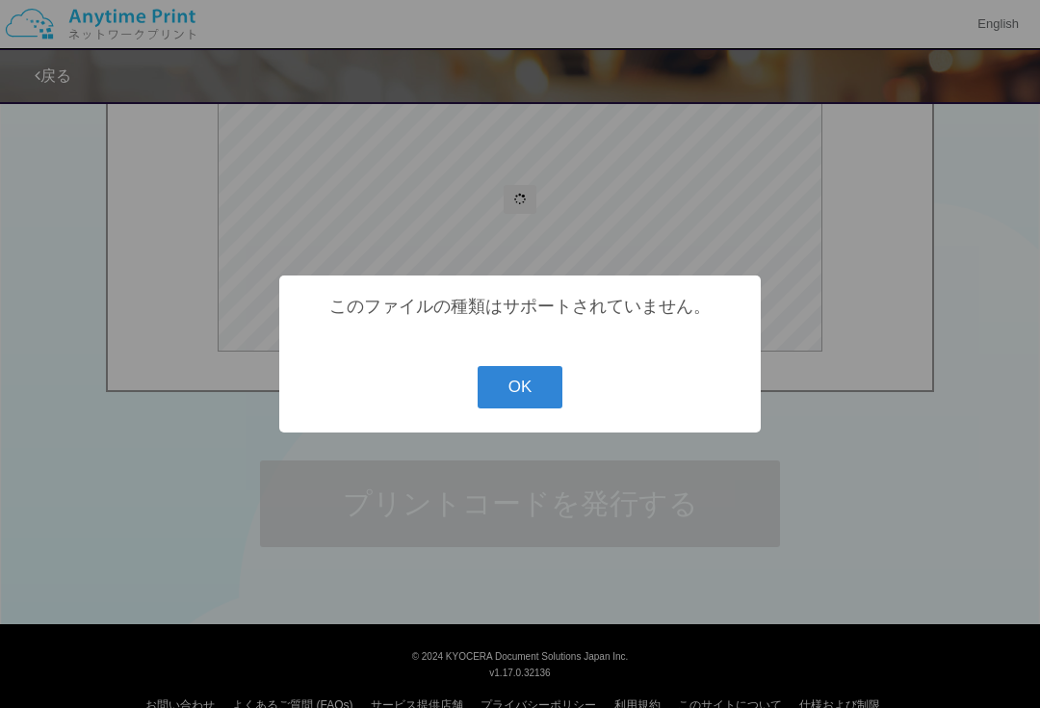
click at [539, 390] on button "OK" at bounding box center [521, 387] width 86 height 42
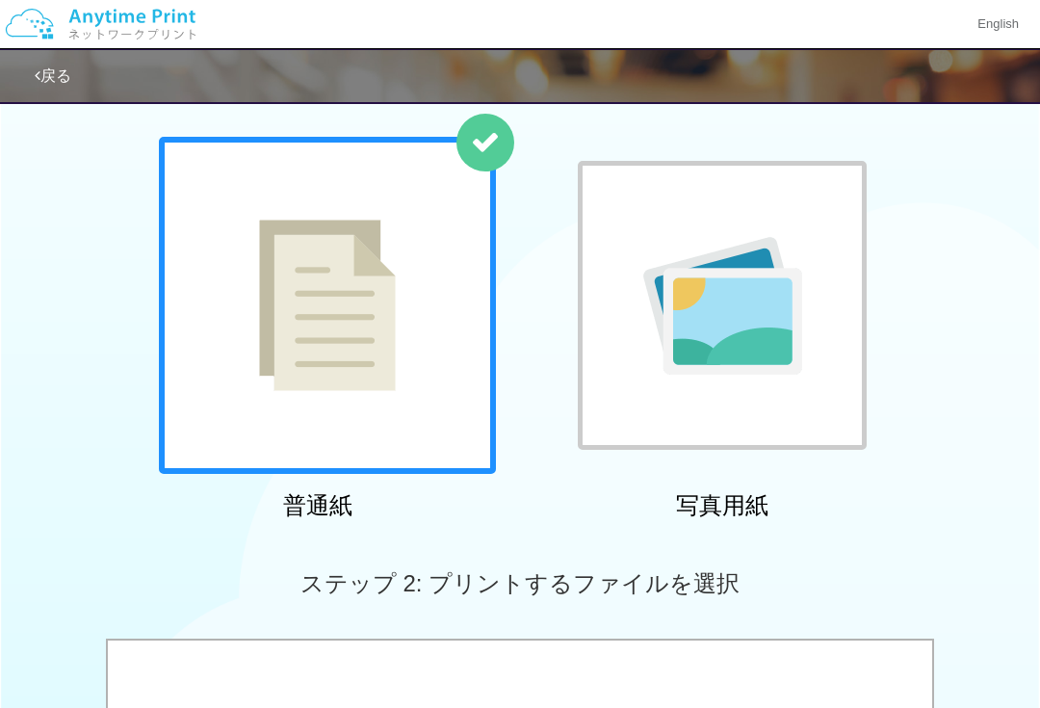
click at [793, 343] on img at bounding box center [722, 306] width 159 height 138
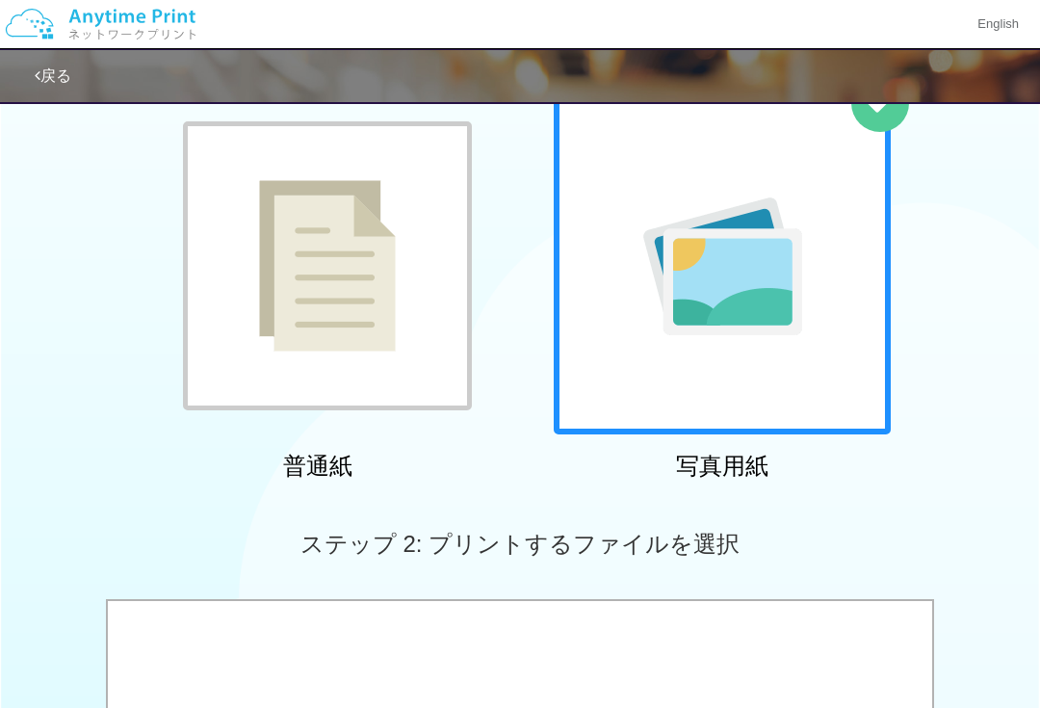
scroll to position [470, 0]
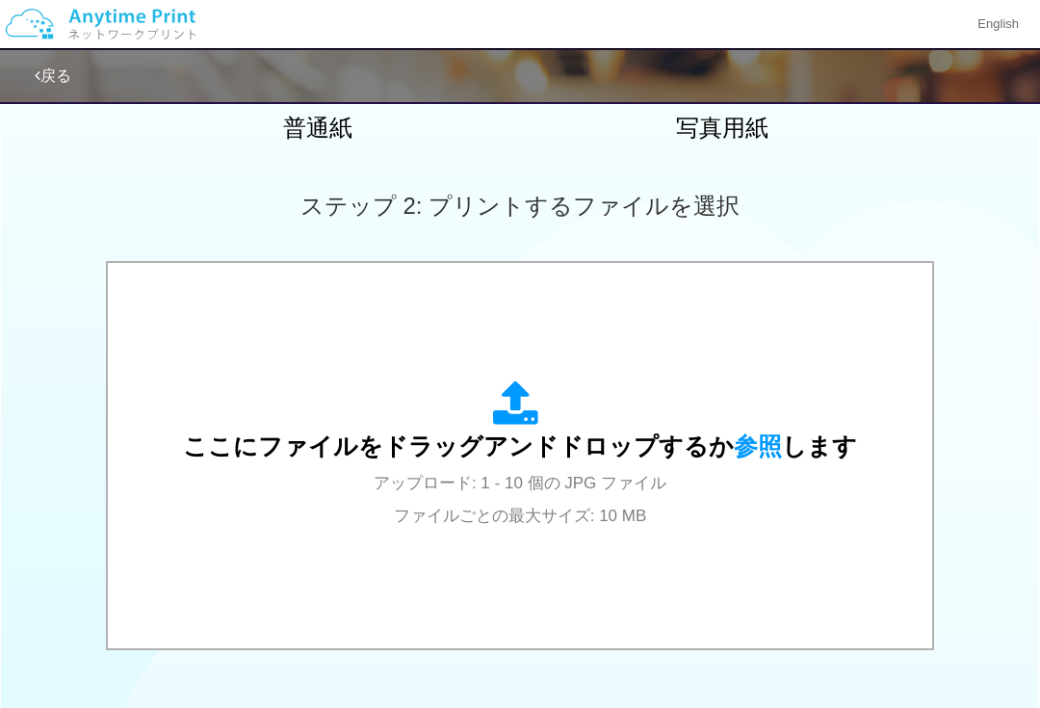
click at [703, 396] on div "ここにファイルをドラッグアンドドロップするか 参照 します アップロード: 1 - 10 個の JPG ファイル ファイルごとの最大サイズ: 10 MB" at bounding box center [520, 455] width 674 height 150
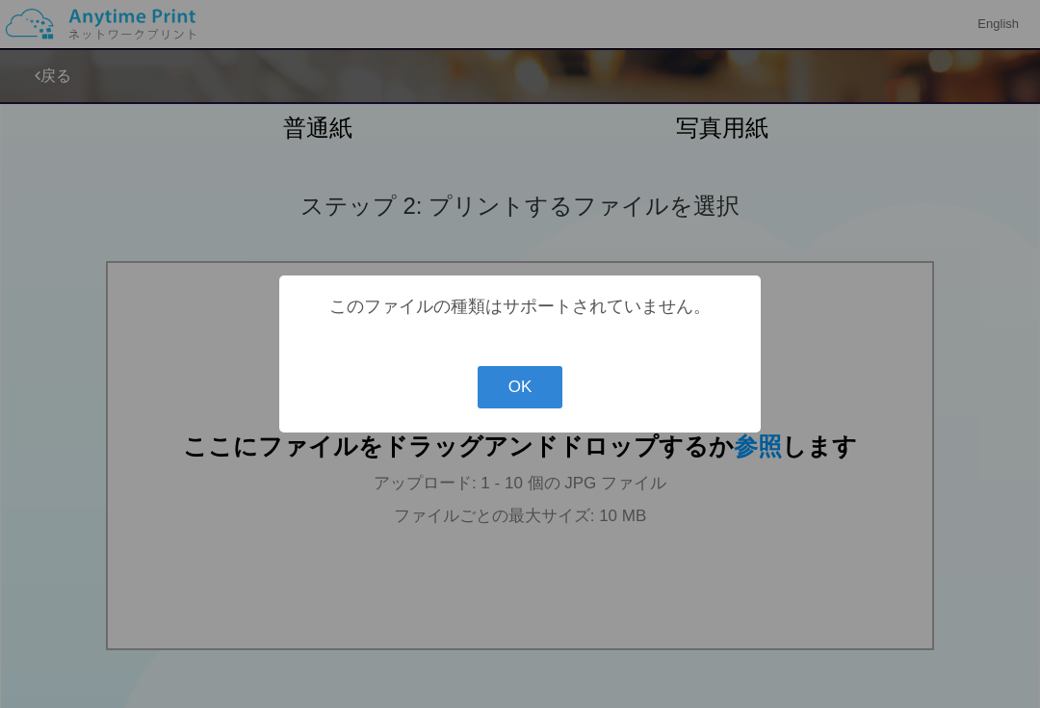
click at [526, 399] on button "OK" at bounding box center [521, 387] width 86 height 42
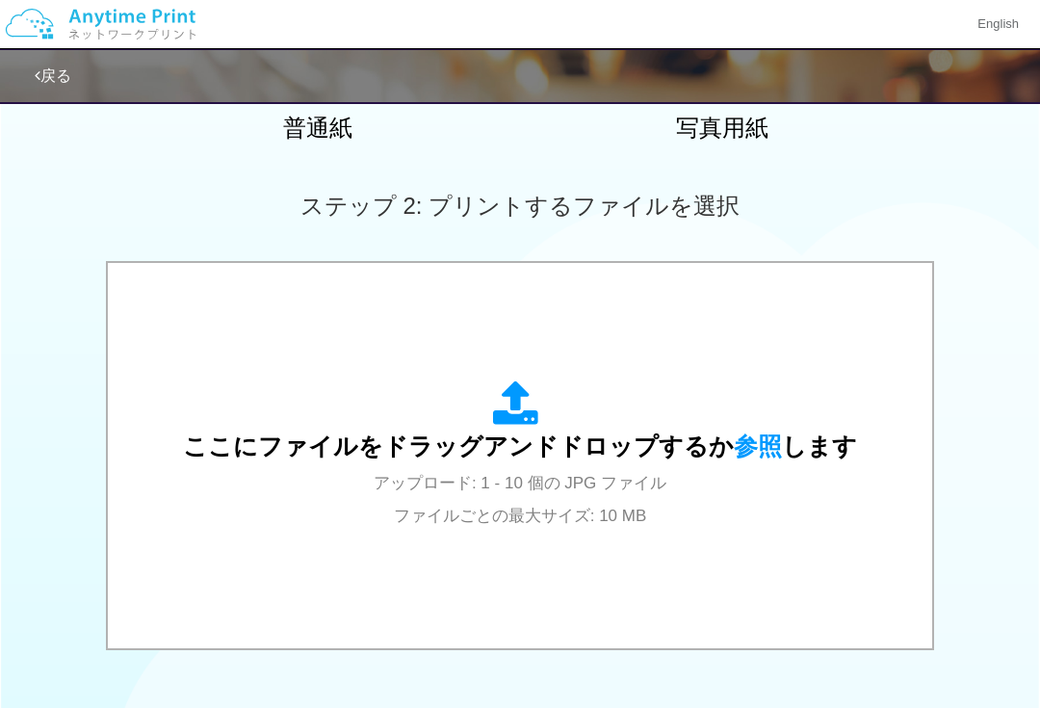
click at [743, 433] on span "参照" at bounding box center [758, 445] width 48 height 27
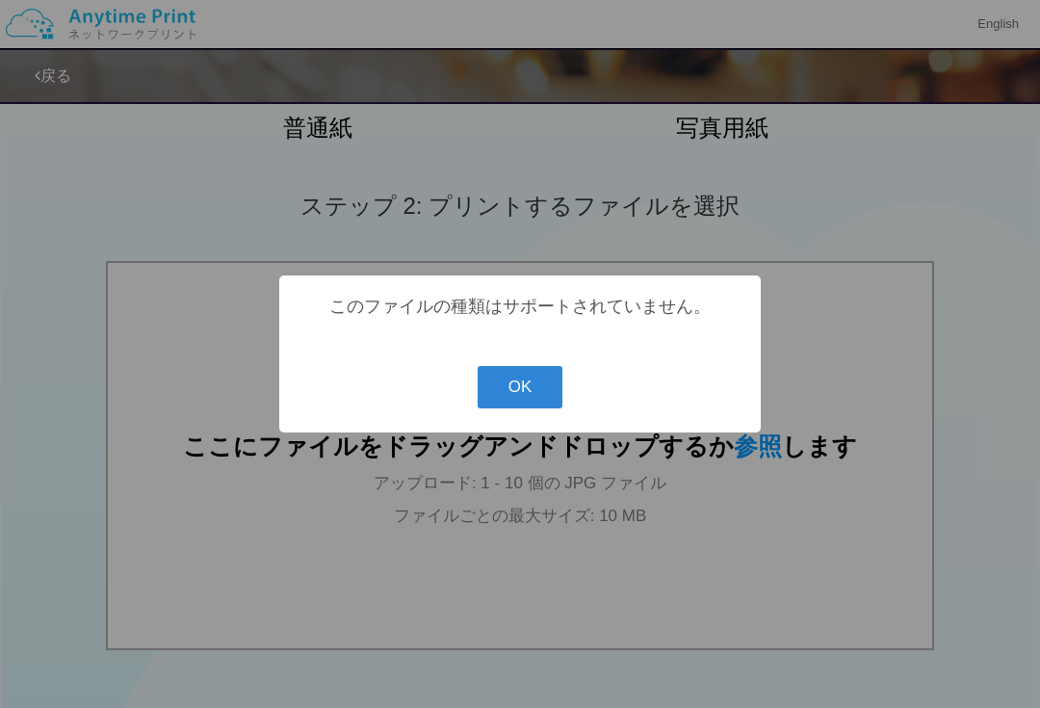
click at [532, 408] on button "OK" at bounding box center [521, 387] width 86 height 42
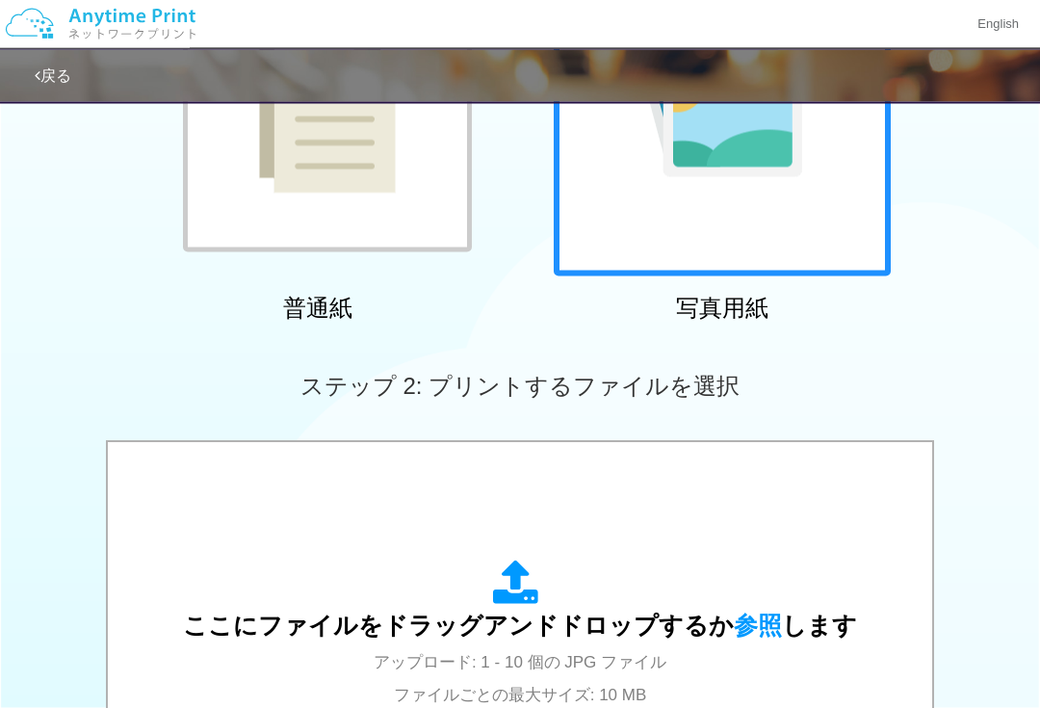
scroll to position [252, 0]
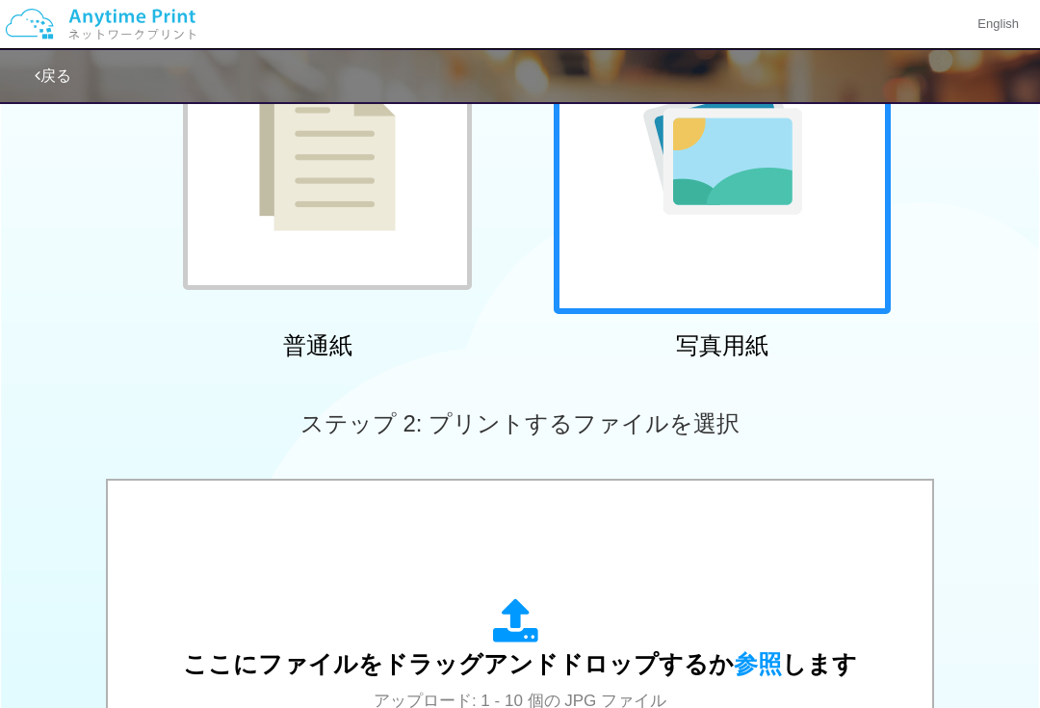
click at [408, 246] on div at bounding box center [327, 145] width 289 height 289
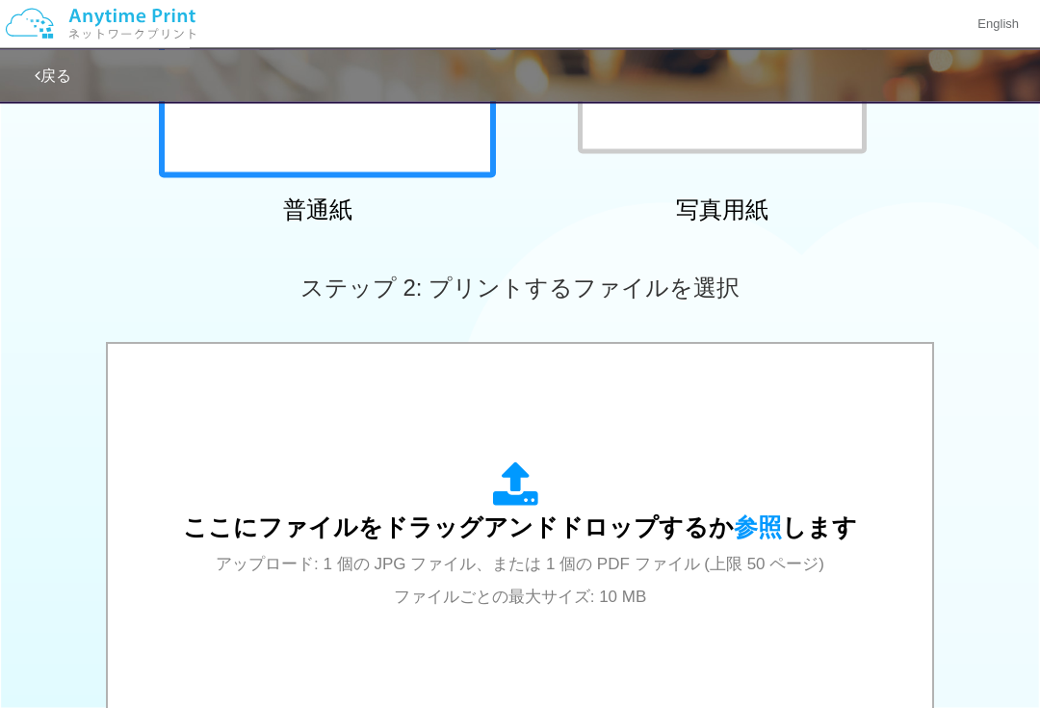
scroll to position [387, 0]
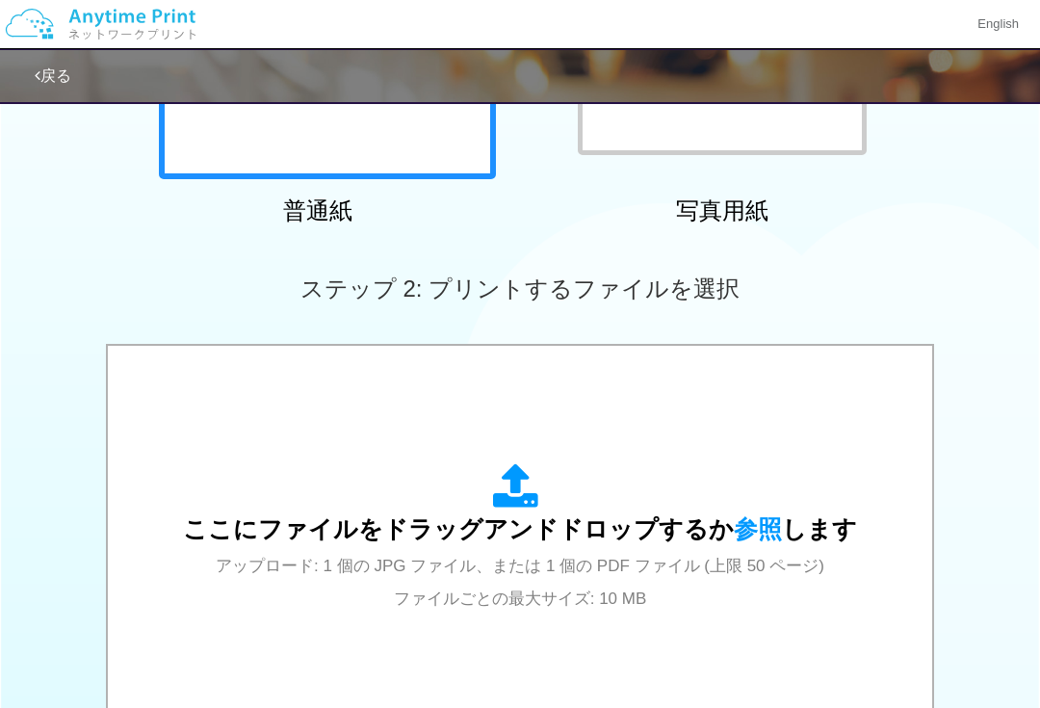
click at [743, 533] on span "参照" at bounding box center [758, 528] width 48 height 27
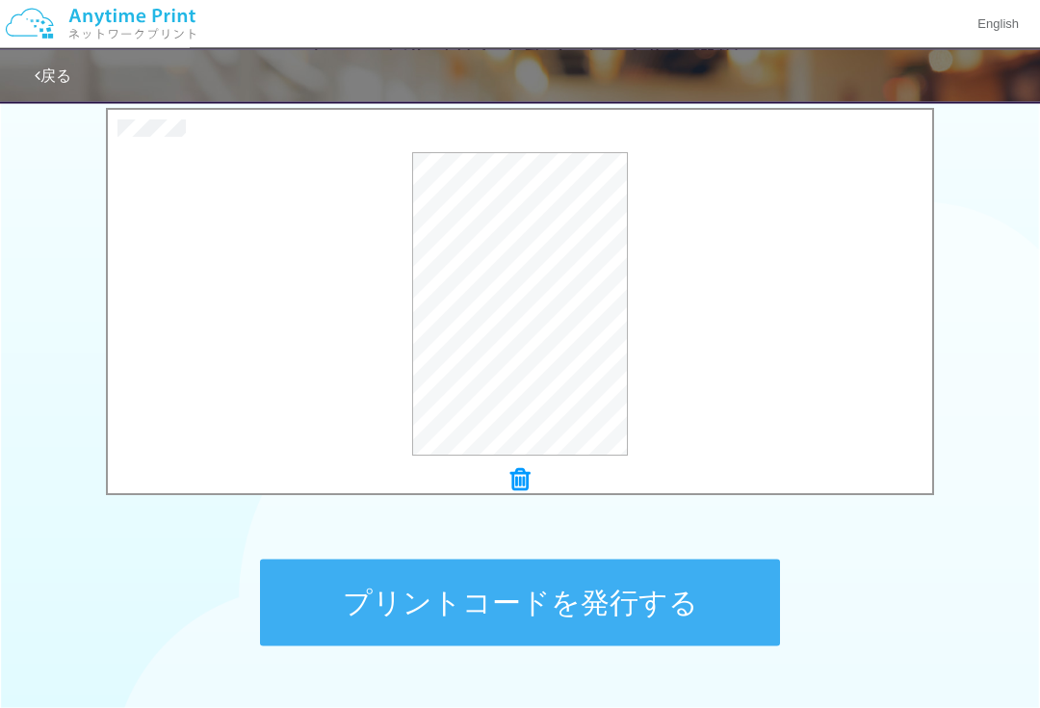
scroll to position [721, 0]
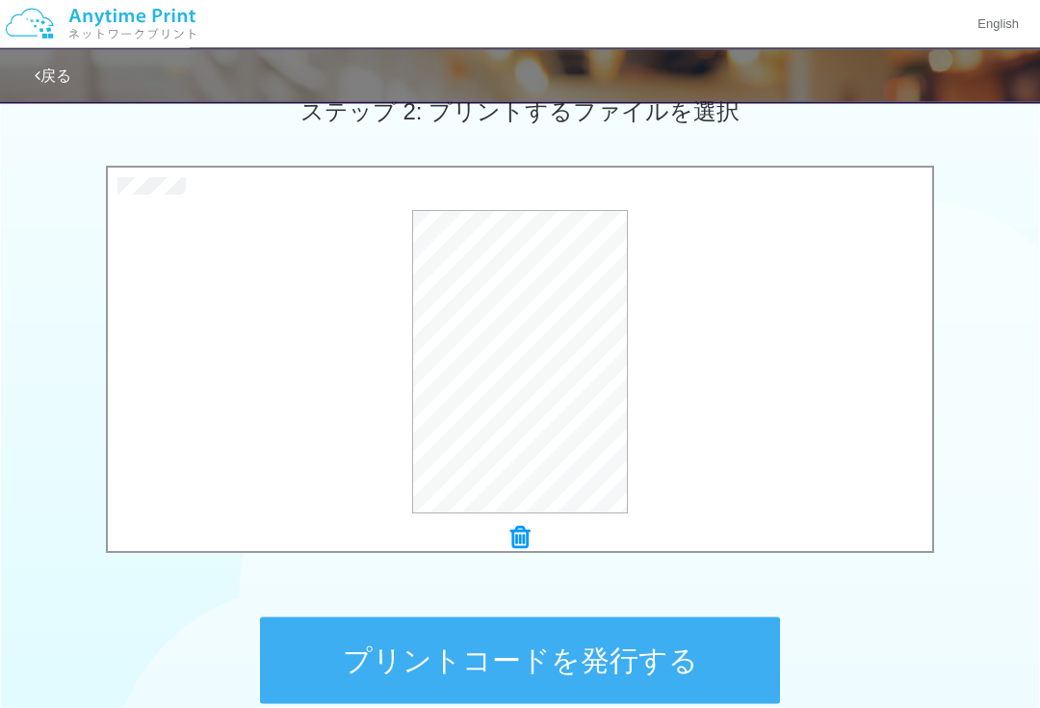
click at [658, 640] on button "プリントコードを発行する" at bounding box center [520, 660] width 520 height 87
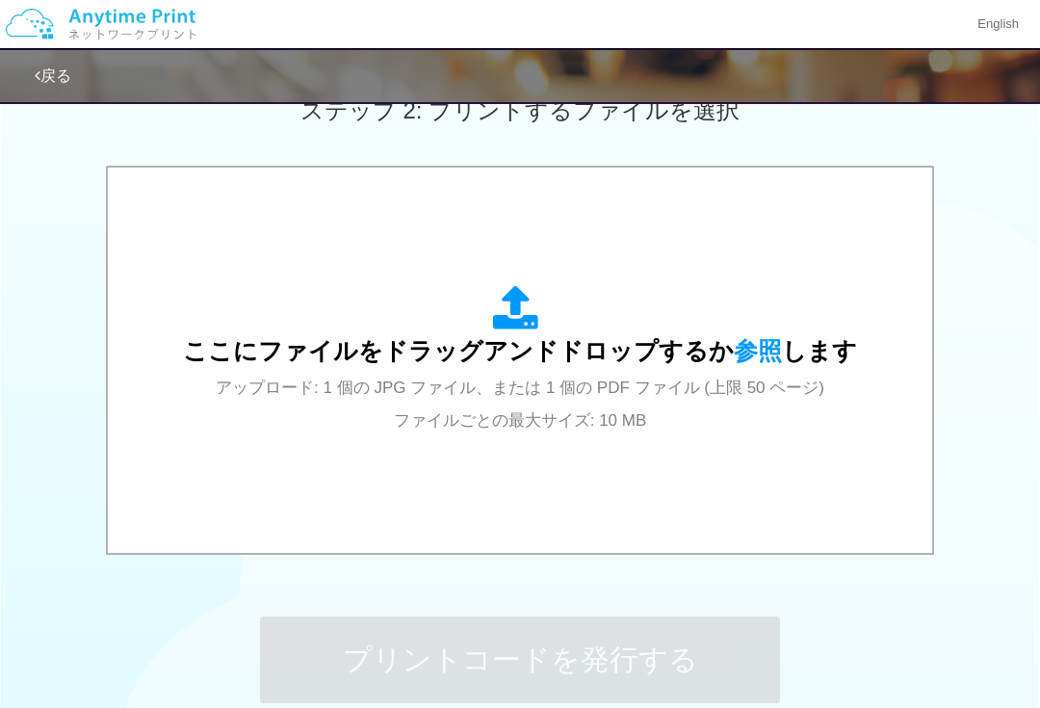
scroll to position [0, 0]
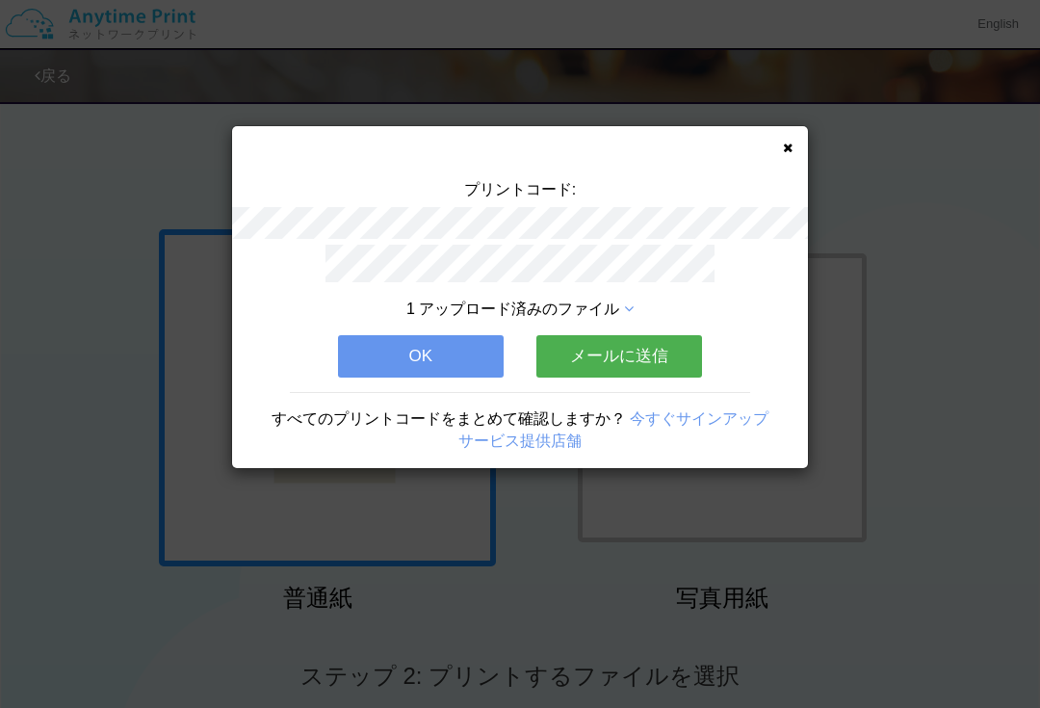
click at [790, 151] on icon at bounding box center [788, 148] width 10 height 13
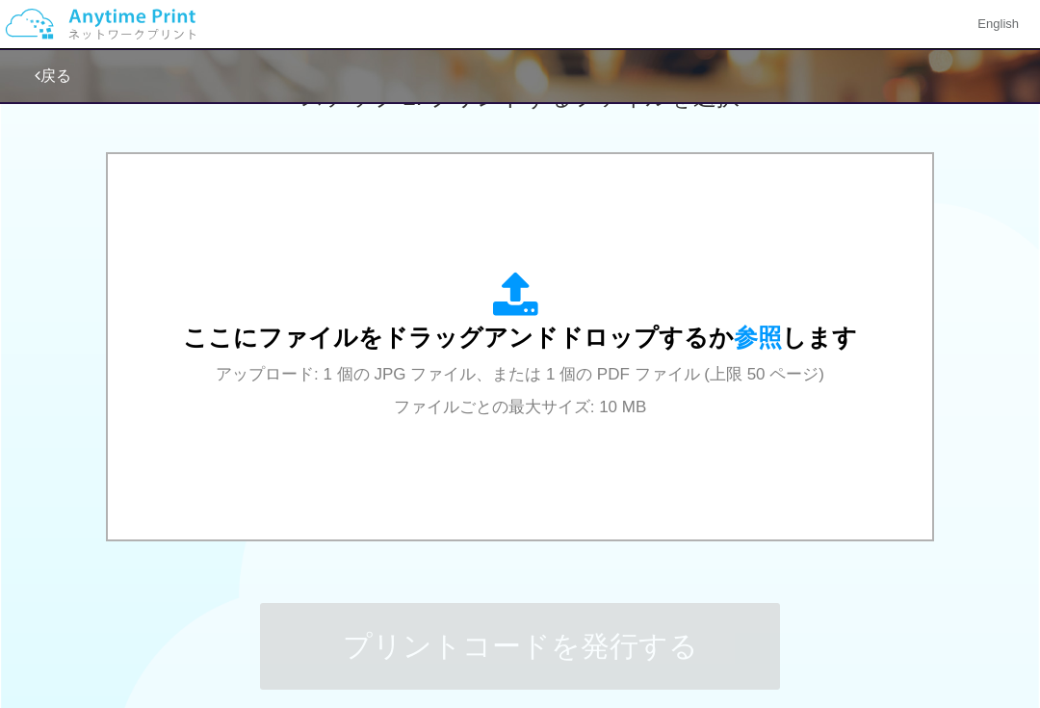
scroll to position [600, 0]
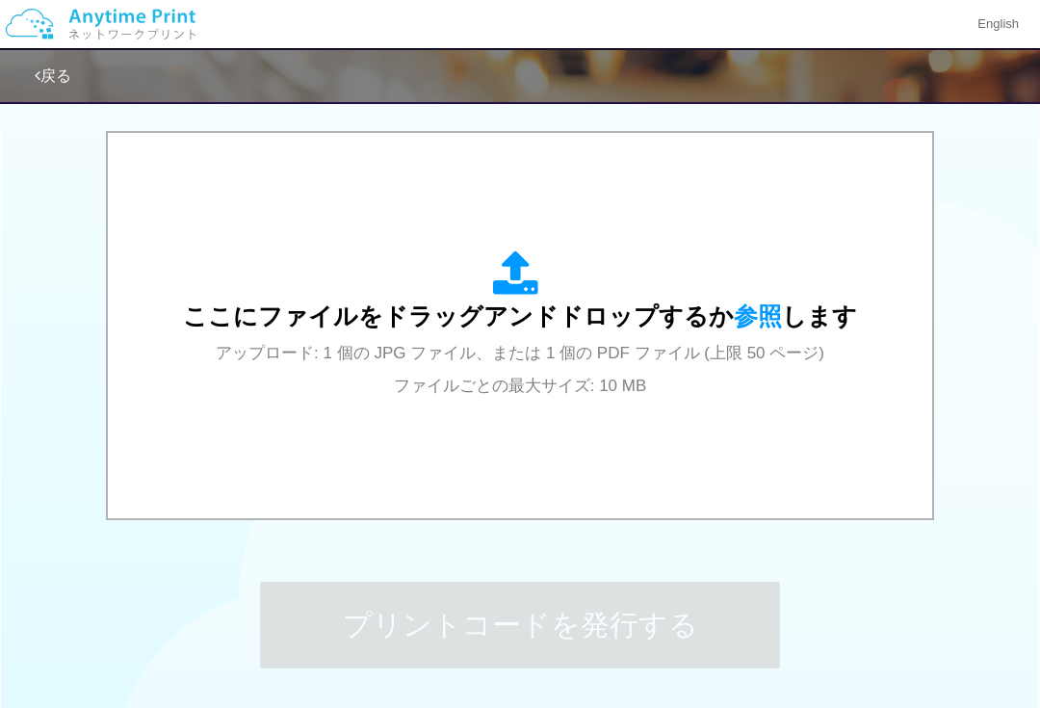
click at [759, 300] on div "ここにファイルをドラッグアンドドロップするか 参照 します アップロード: 1 個の JPG ファイル、または 1 個の PDF ファイル (上限 50 ペー…" at bounding box center [520, 325] width 674 height 150
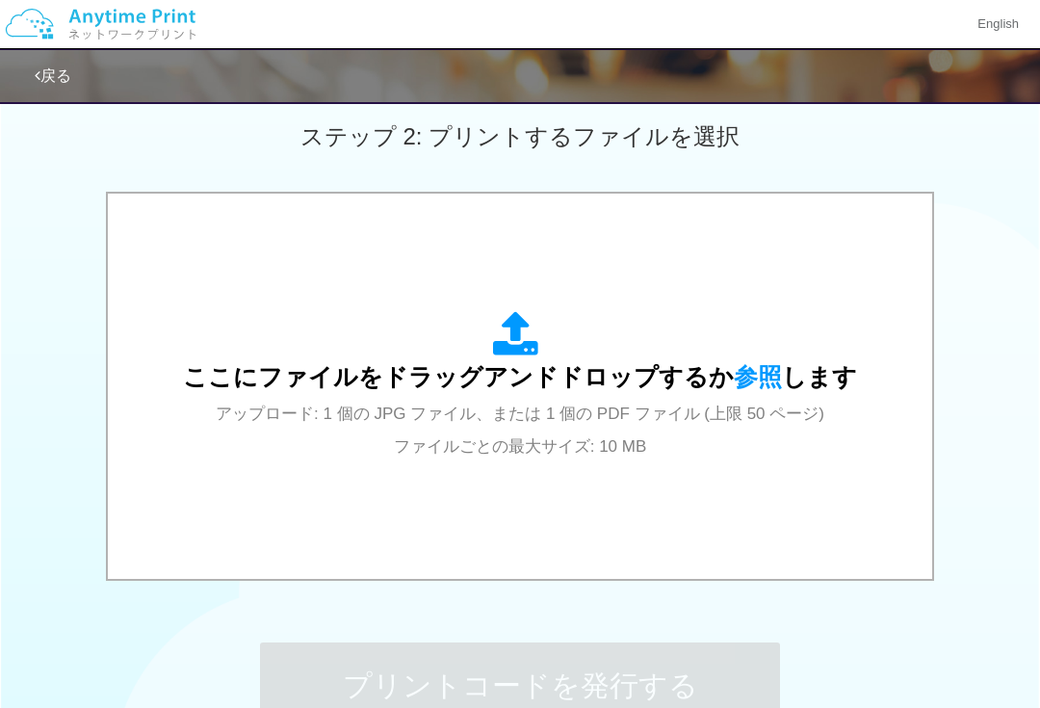
click at [740, 374] on span "参照" at bounding box center [758, 376] width 48 height 27
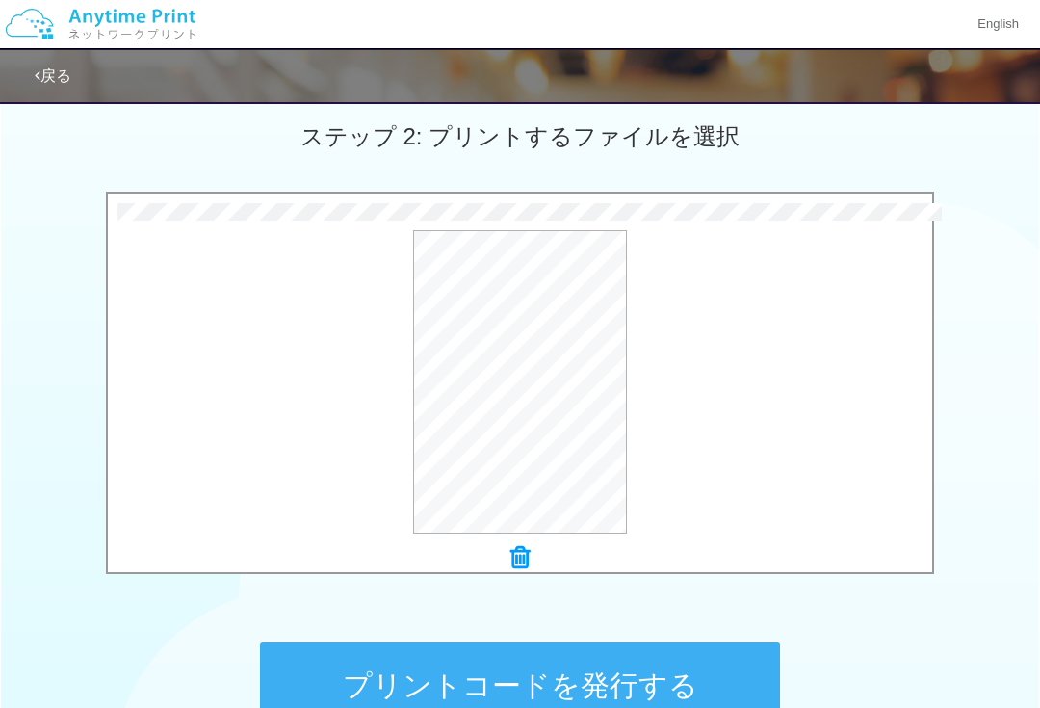
click at [0, 0] on button "プレビュー" at bounding box center [0, 0] width 0 height 0
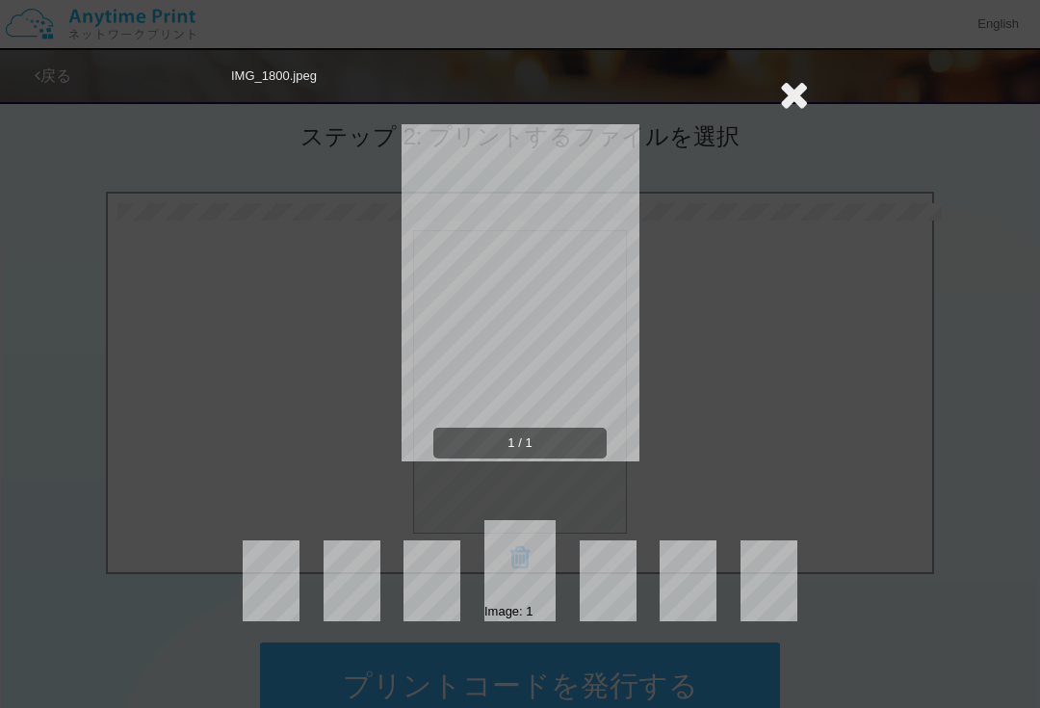
click at [789, 96] on icon at bounding box center [794, 94] width 30 height 39
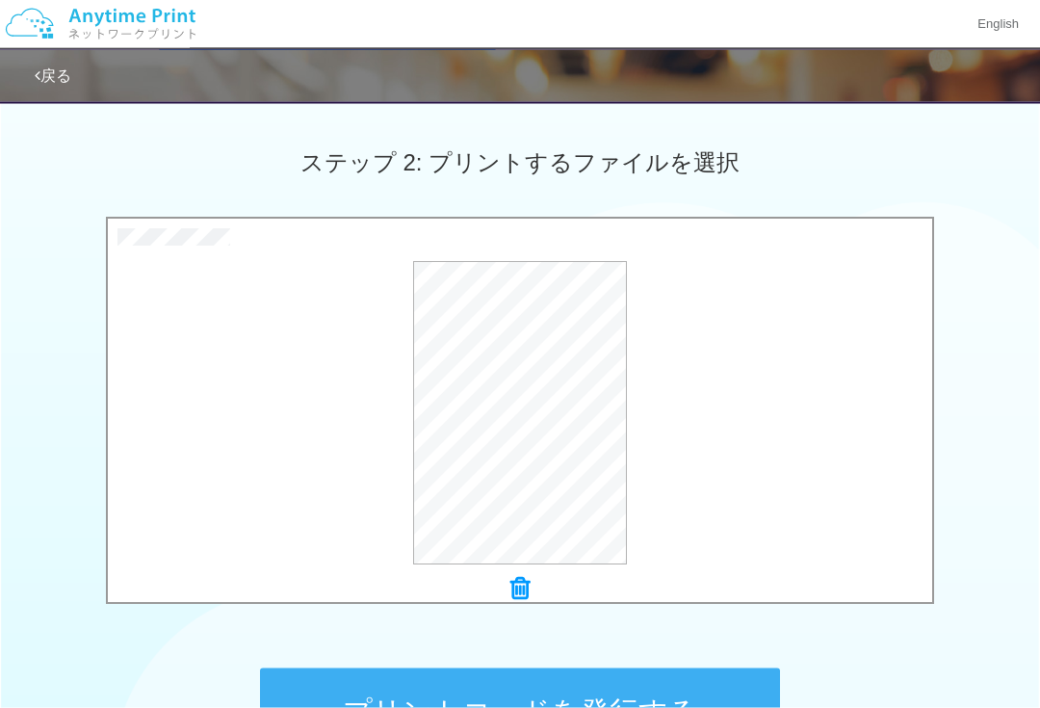
scroll to position [520, 0]
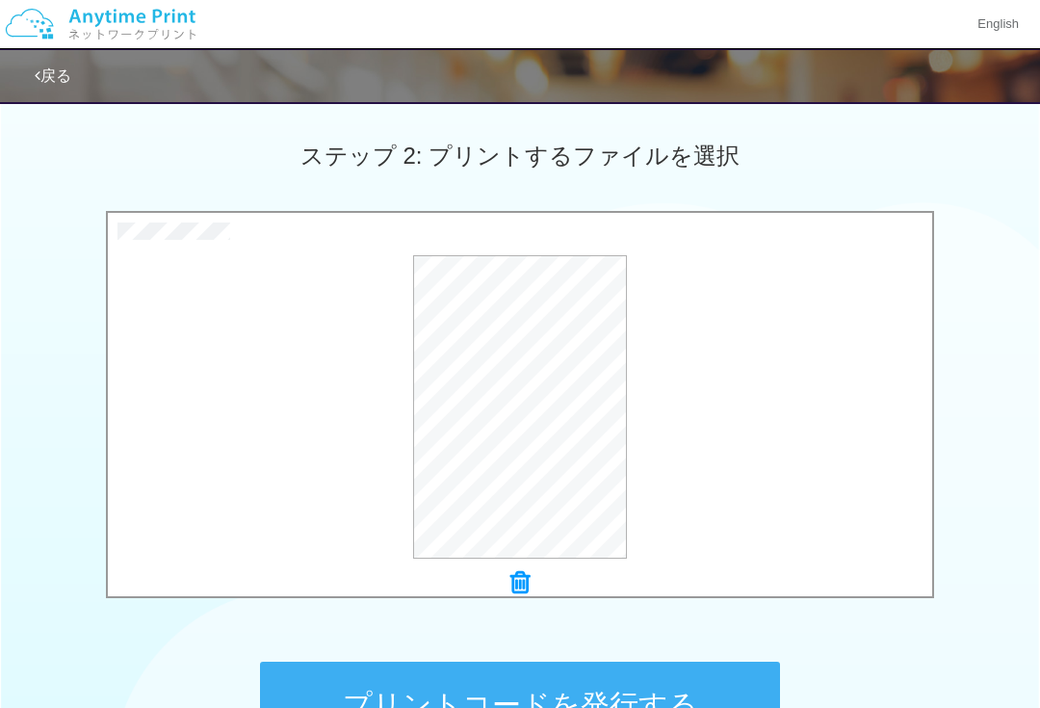
click at [657, 674] on button "プリントコードを発行する" at bounding box center [520, 704] width 520 height 87
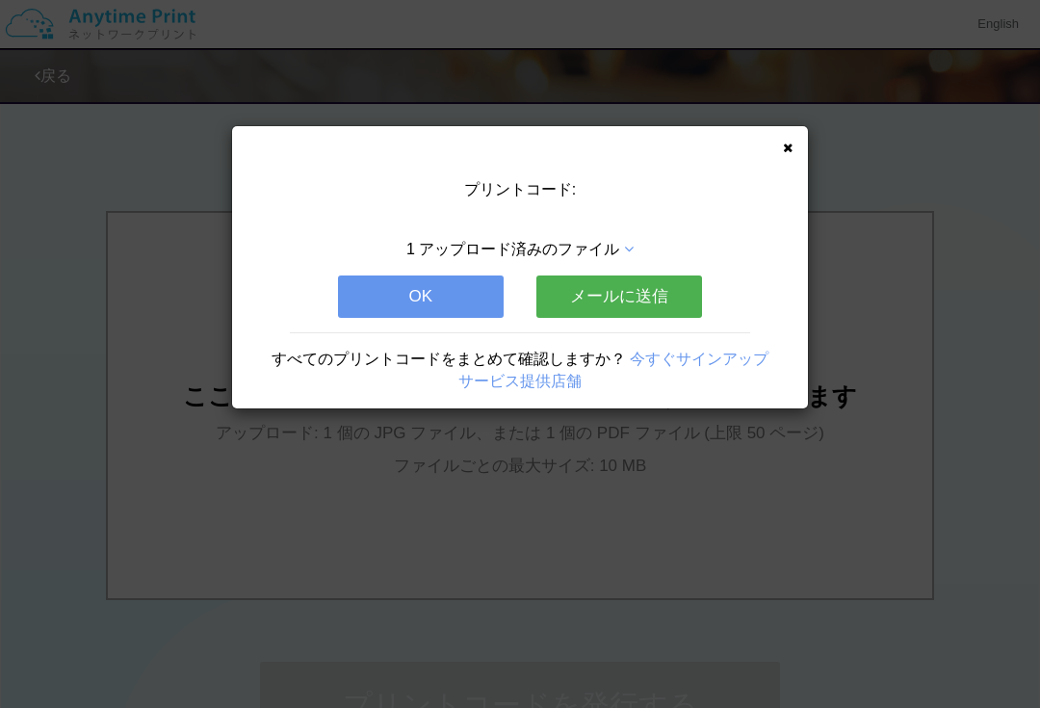
scroll to position [0, 0]
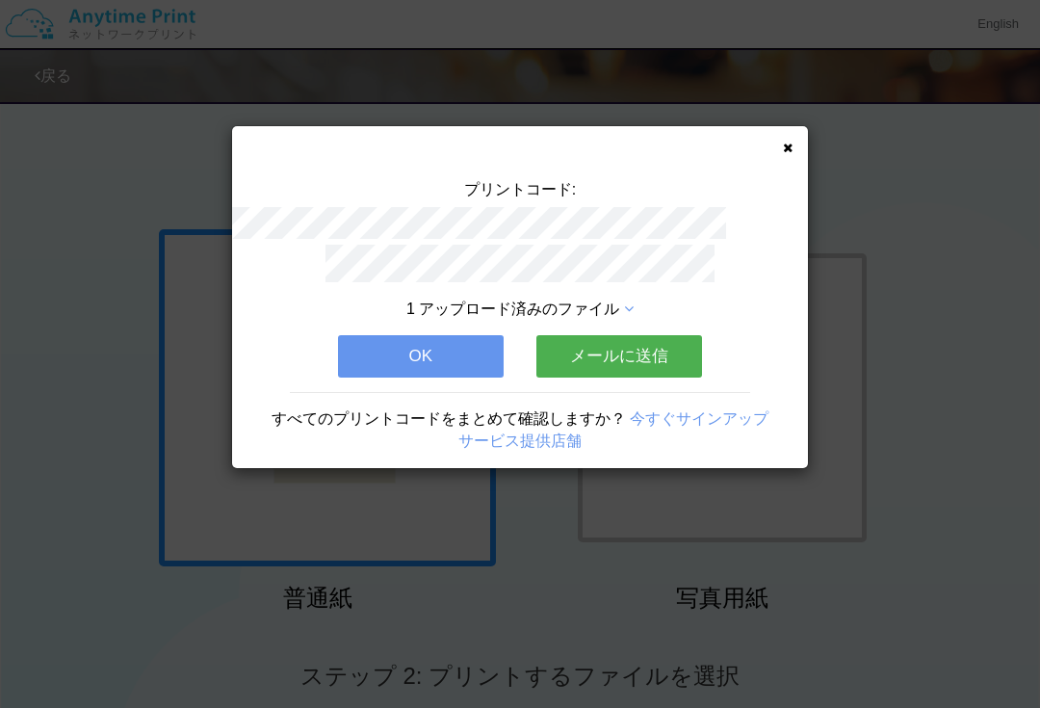
click at [785, 151] on icon at bounding box center [788, 148] width 10 height 13
